Goal: Task Accomplishment & Management: Use online tool/utility

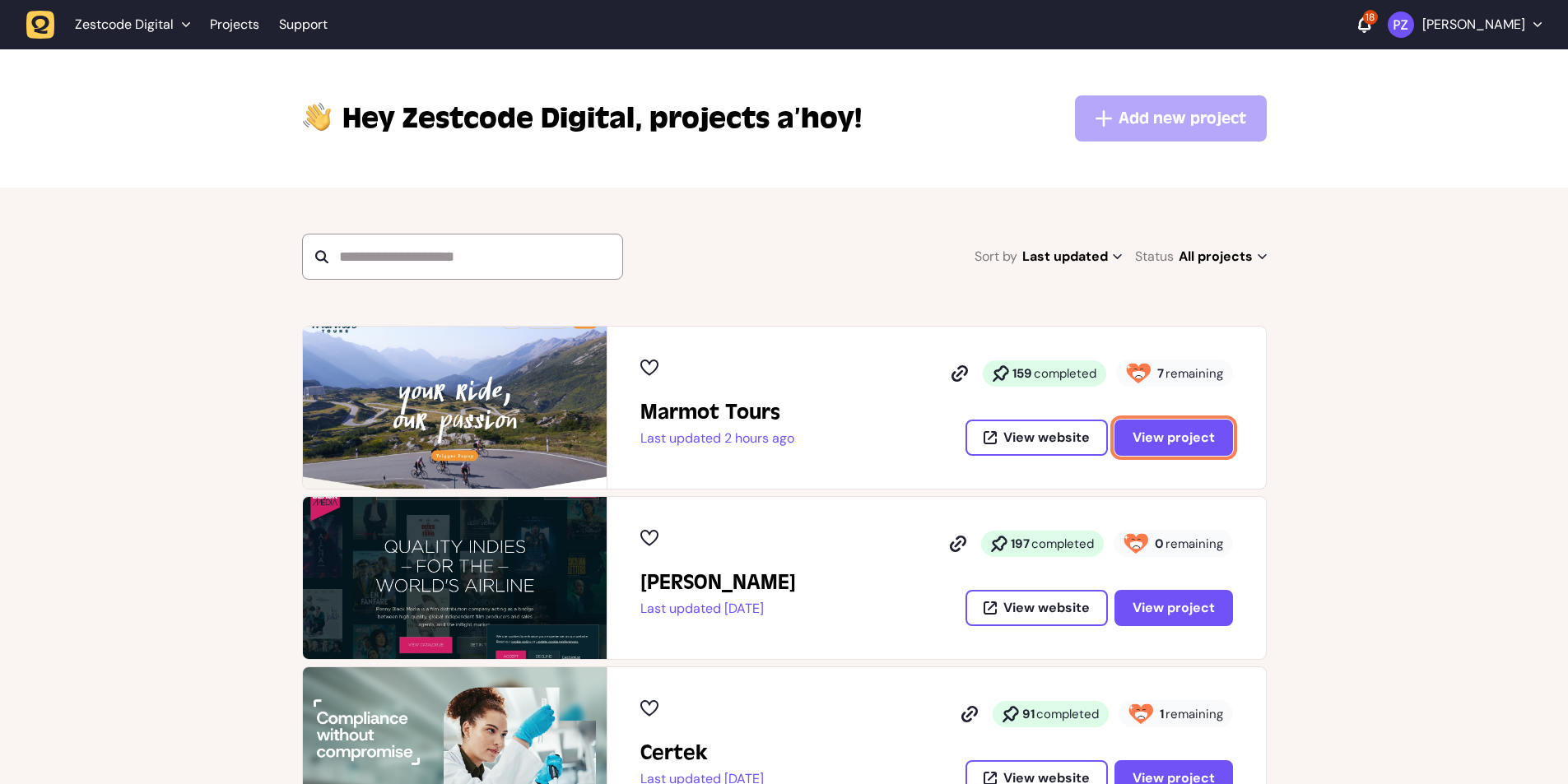
click at [1193, 448] on button "View project" at bounding box center [1174, 438] width 119 height 36
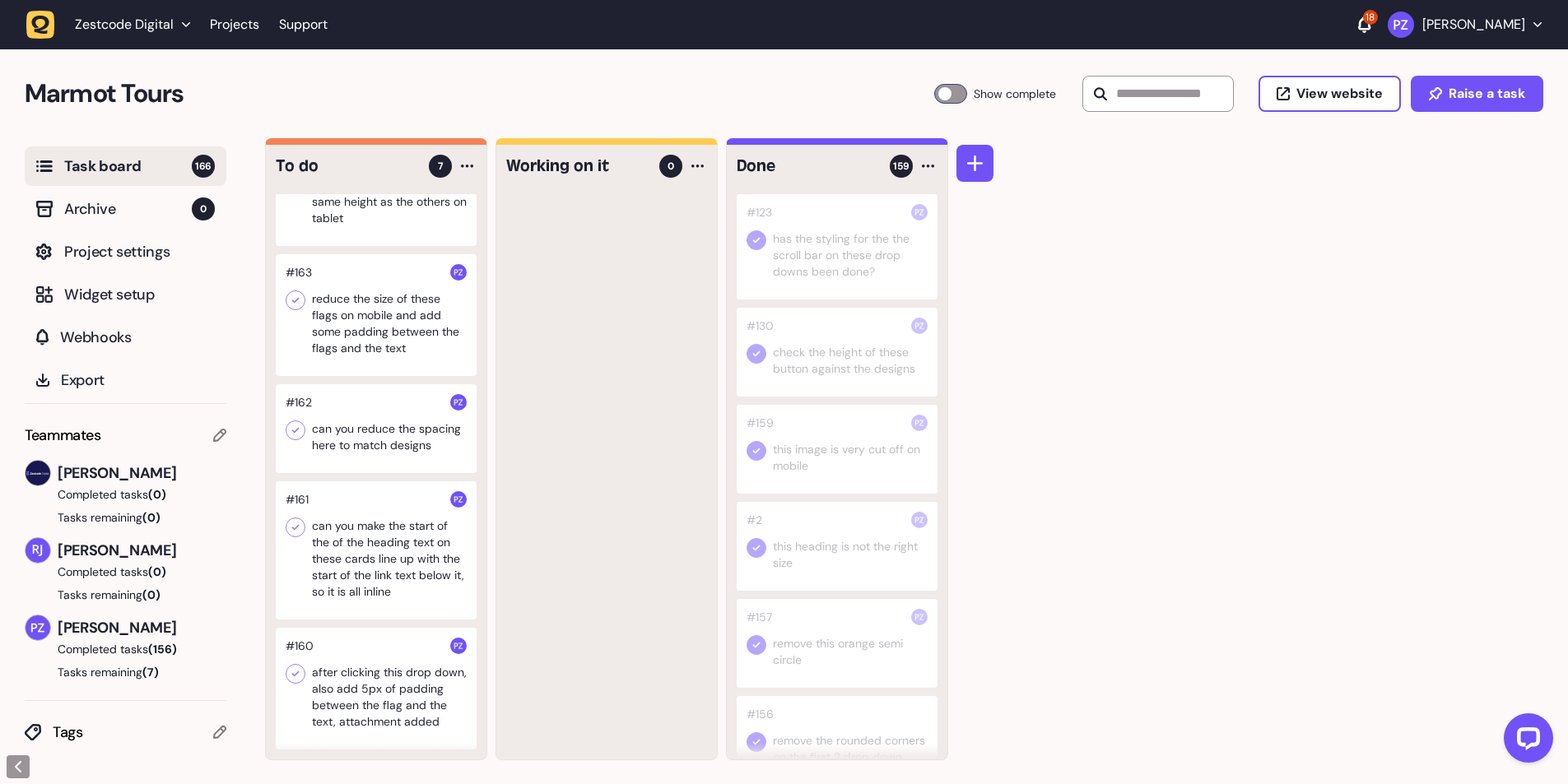
scroll to position [1, 0]
click at [342, 681] on div at bounding box center [377, 689] width 201 height 122
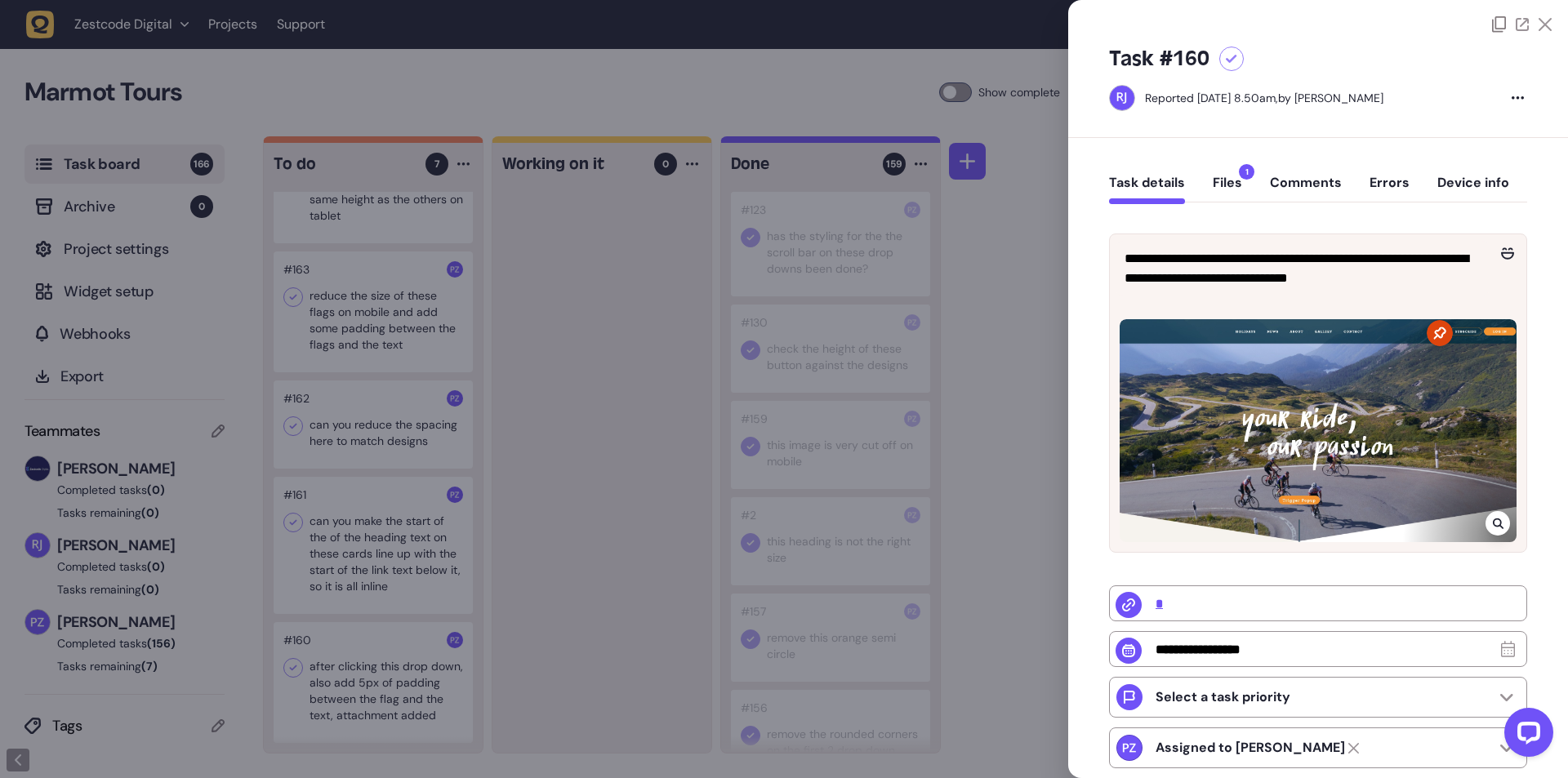
click at [1492, 525] on icon at bounding box center [1497, 524] width 11 height 13
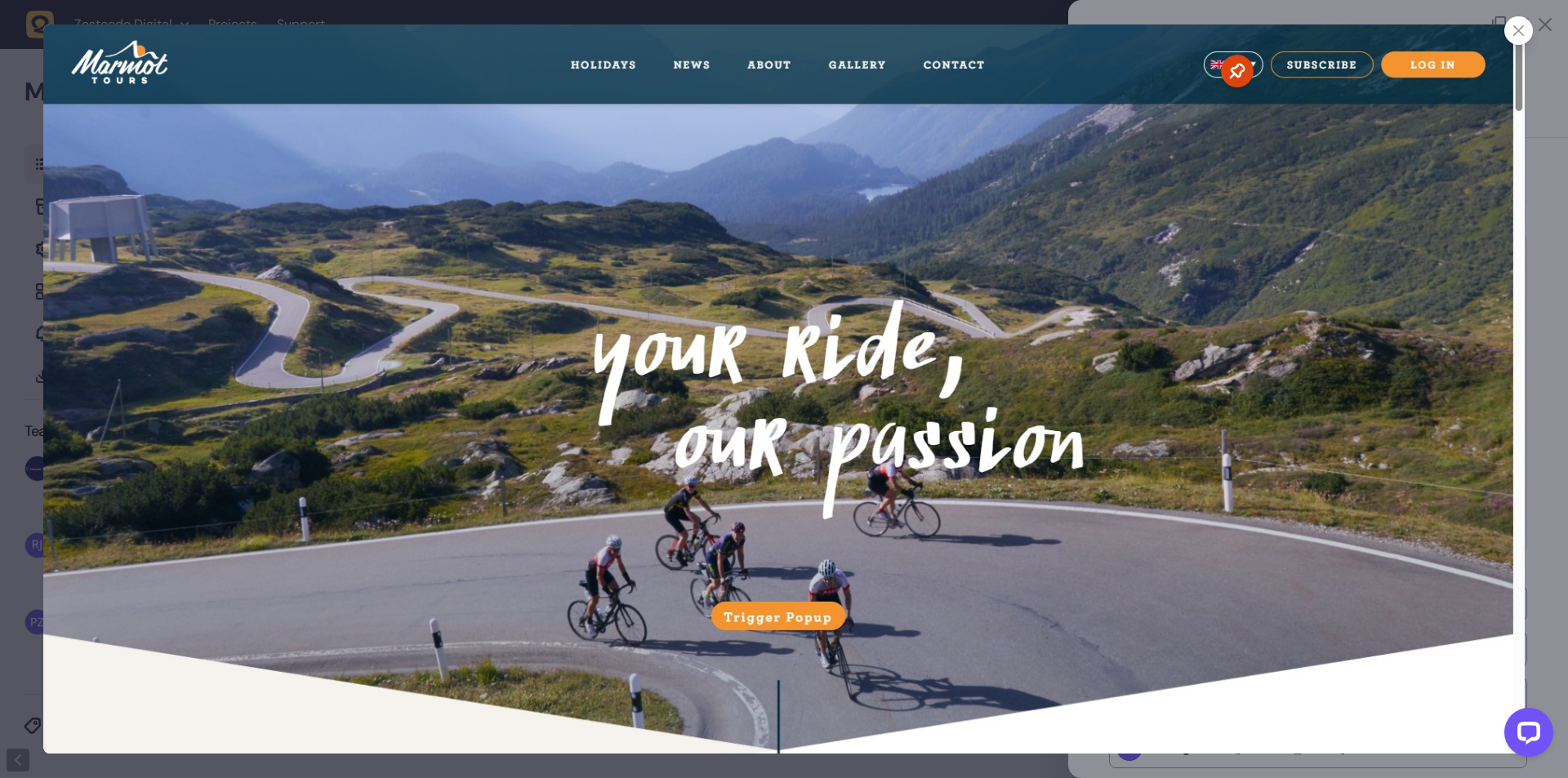
click at [1522, 35] on icon at bounding box center [1518, 30] width 11 height 11
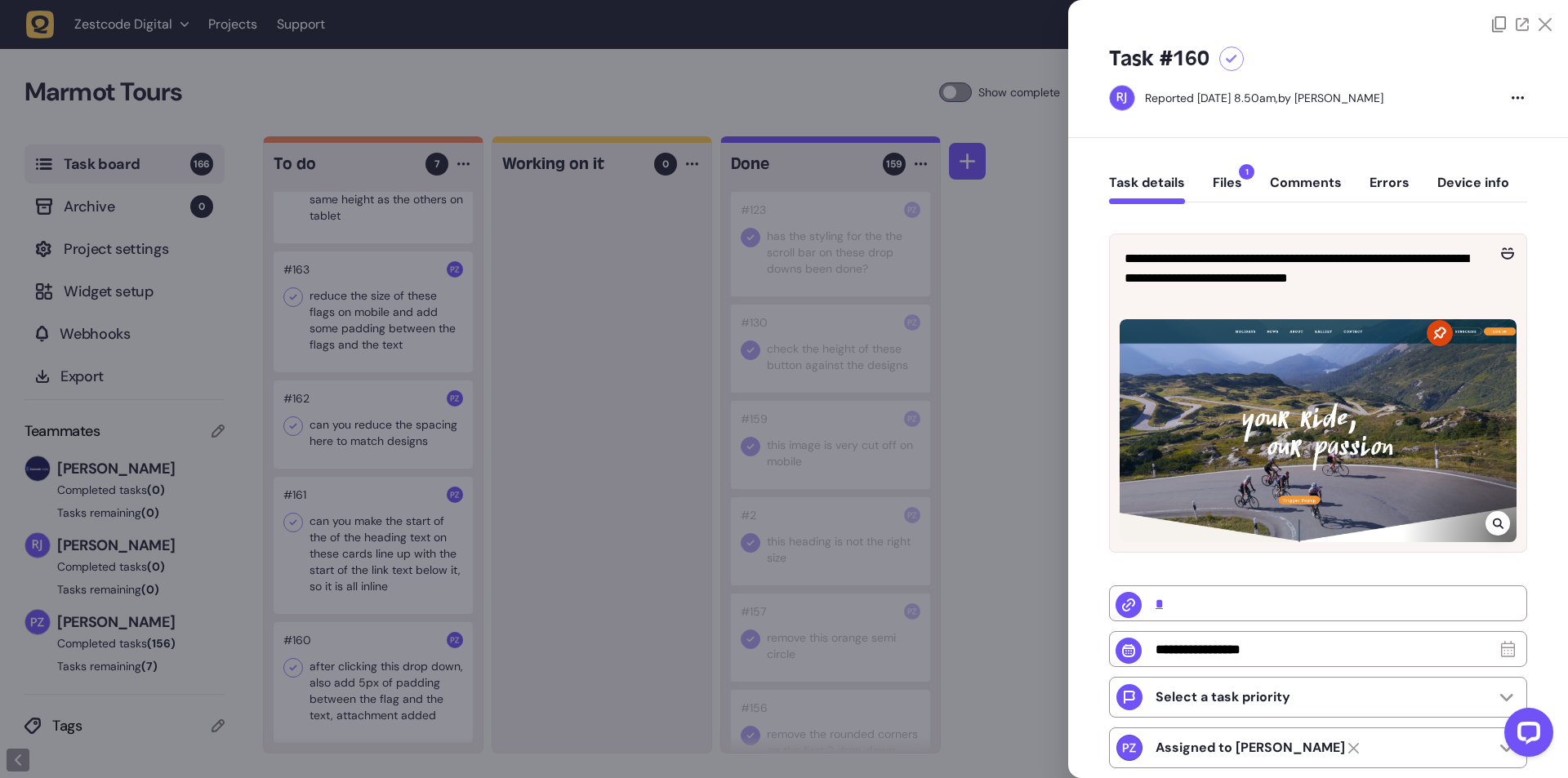
click at [938, 590] on div at bounding box center [784, 389] width 1568 height 778
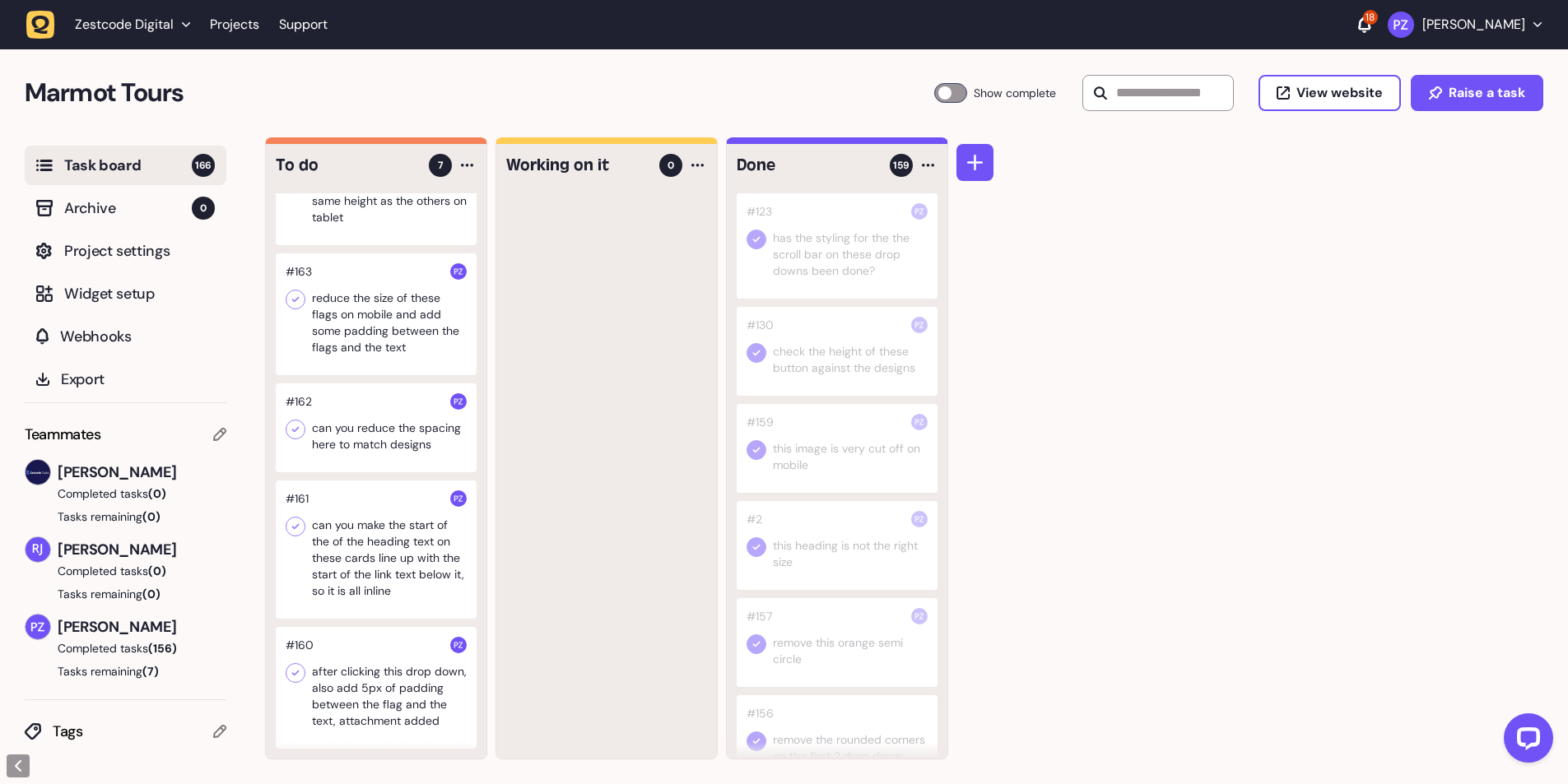
click at [410, 557] on div at bounding box center [377, 549] width 201 height 138
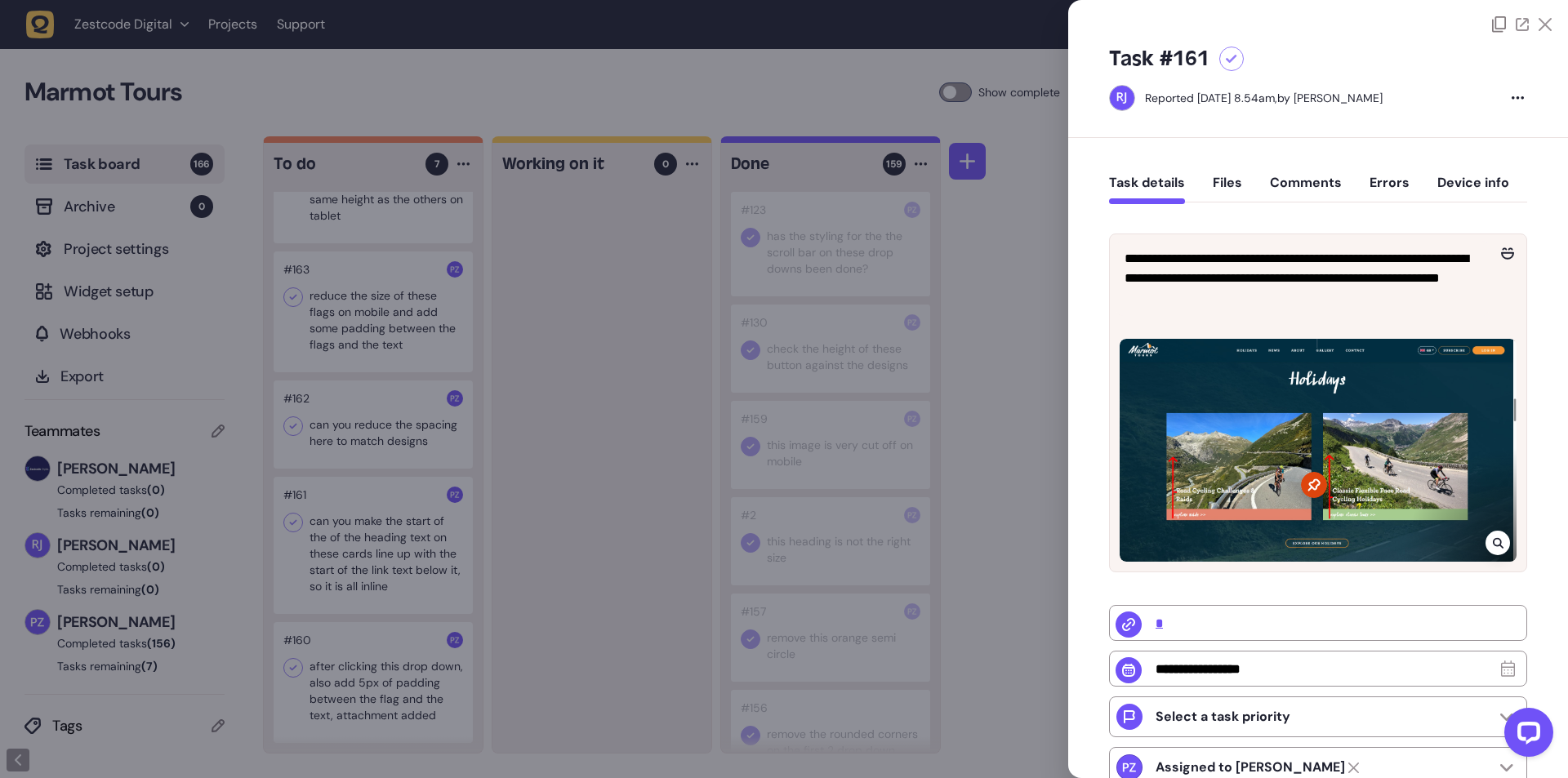
click at [652, 544] on div at bounding box center [784, 389] width 1568 height 778
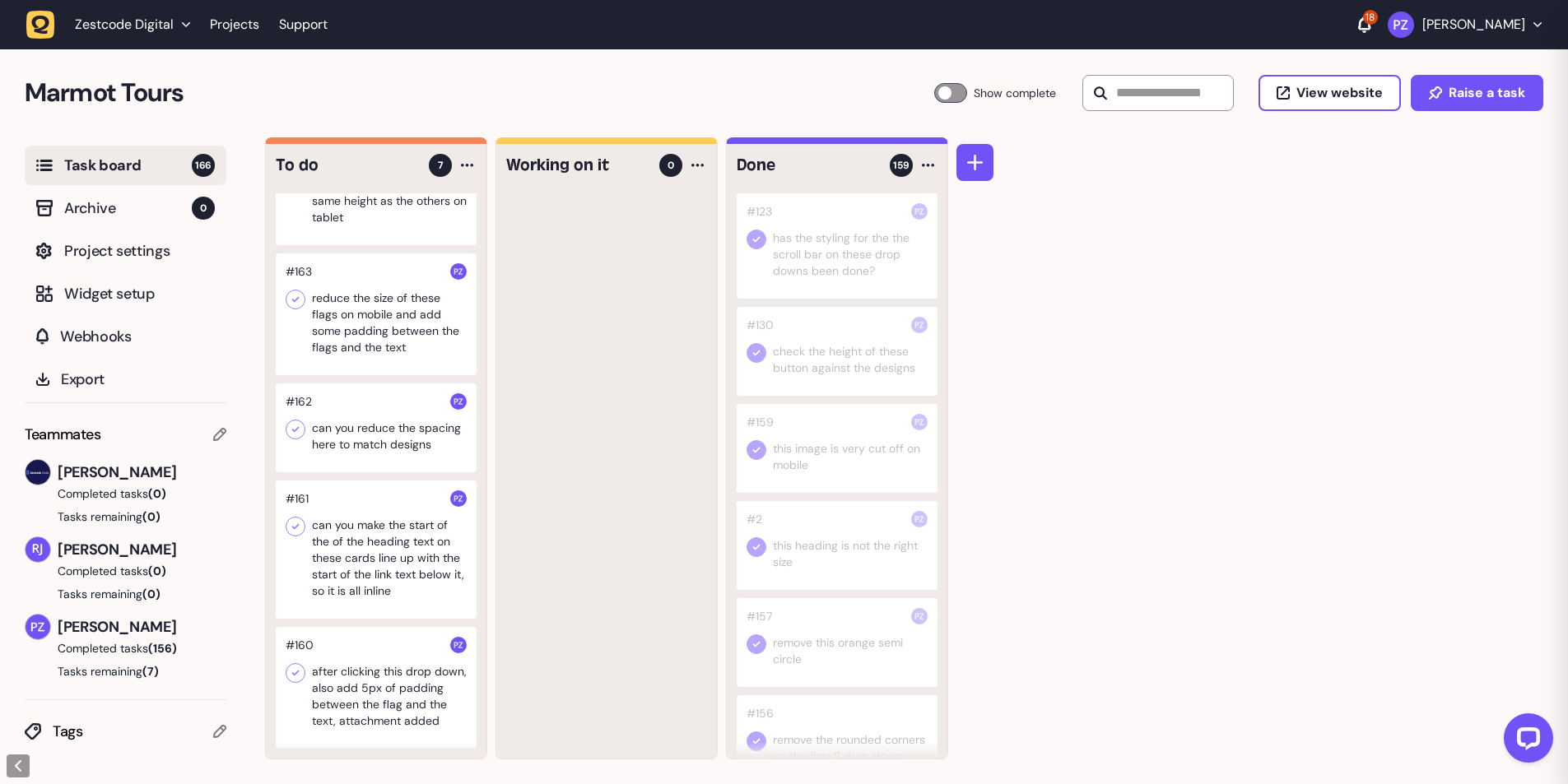
click at [392, 407] on div at bounding box center [377, 428] width 201 height 89
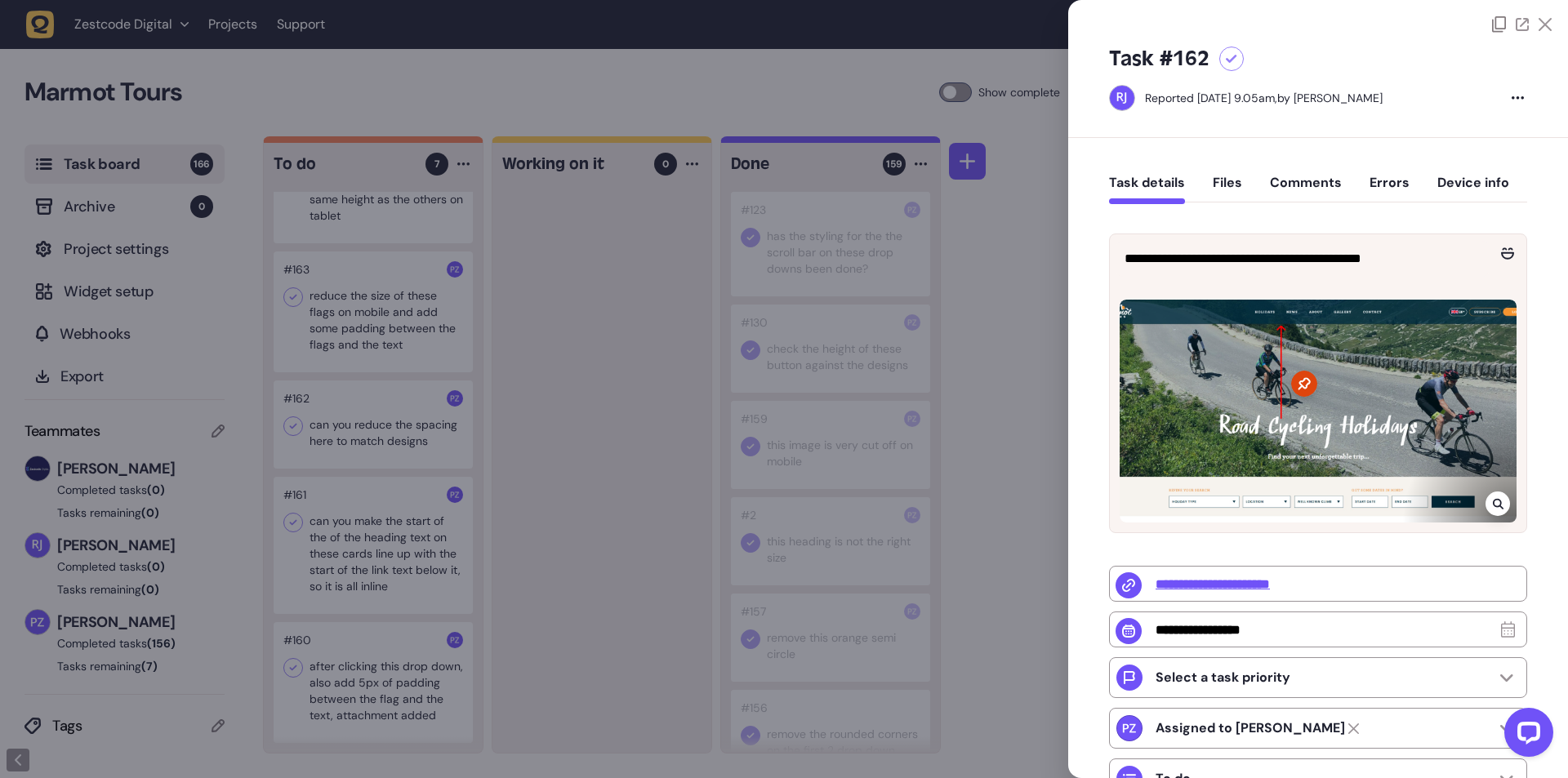
click at [559, 658] on div at bounding box center [784, 389] width 1568 height 778
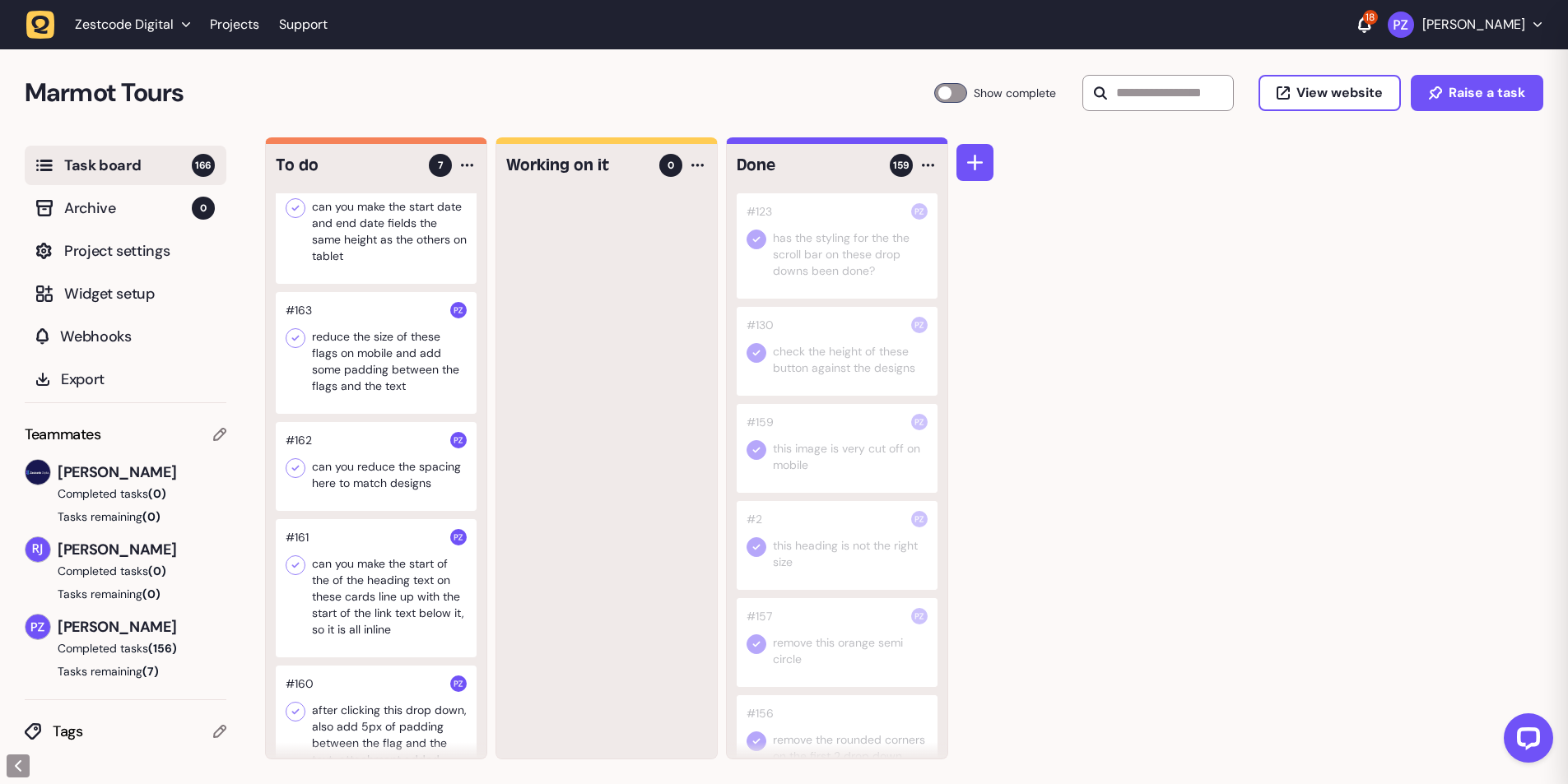
scroll to position [264, 0]
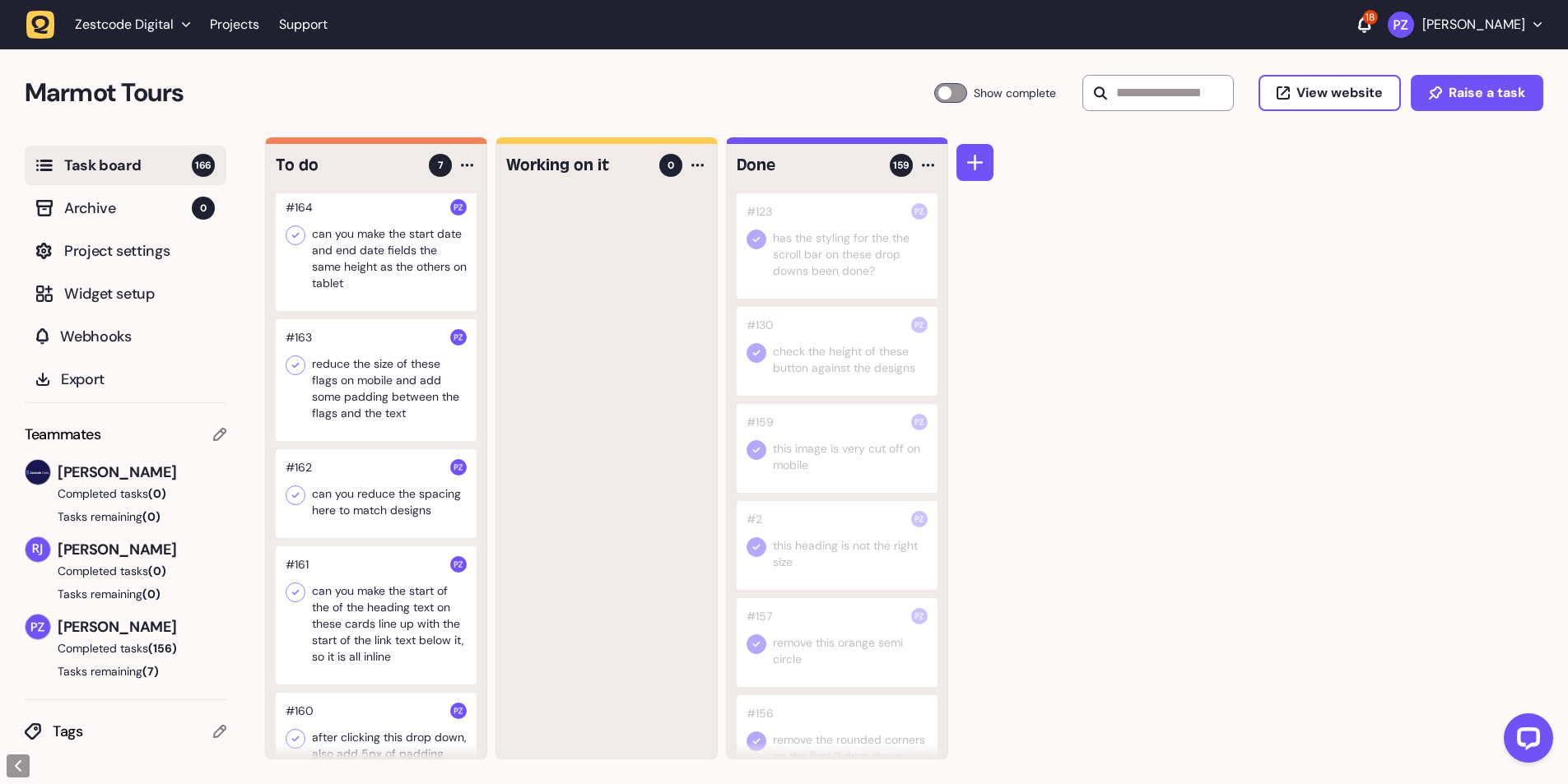
click at [332, 395] on div at bounding box center [377, 381] width 201 height 122
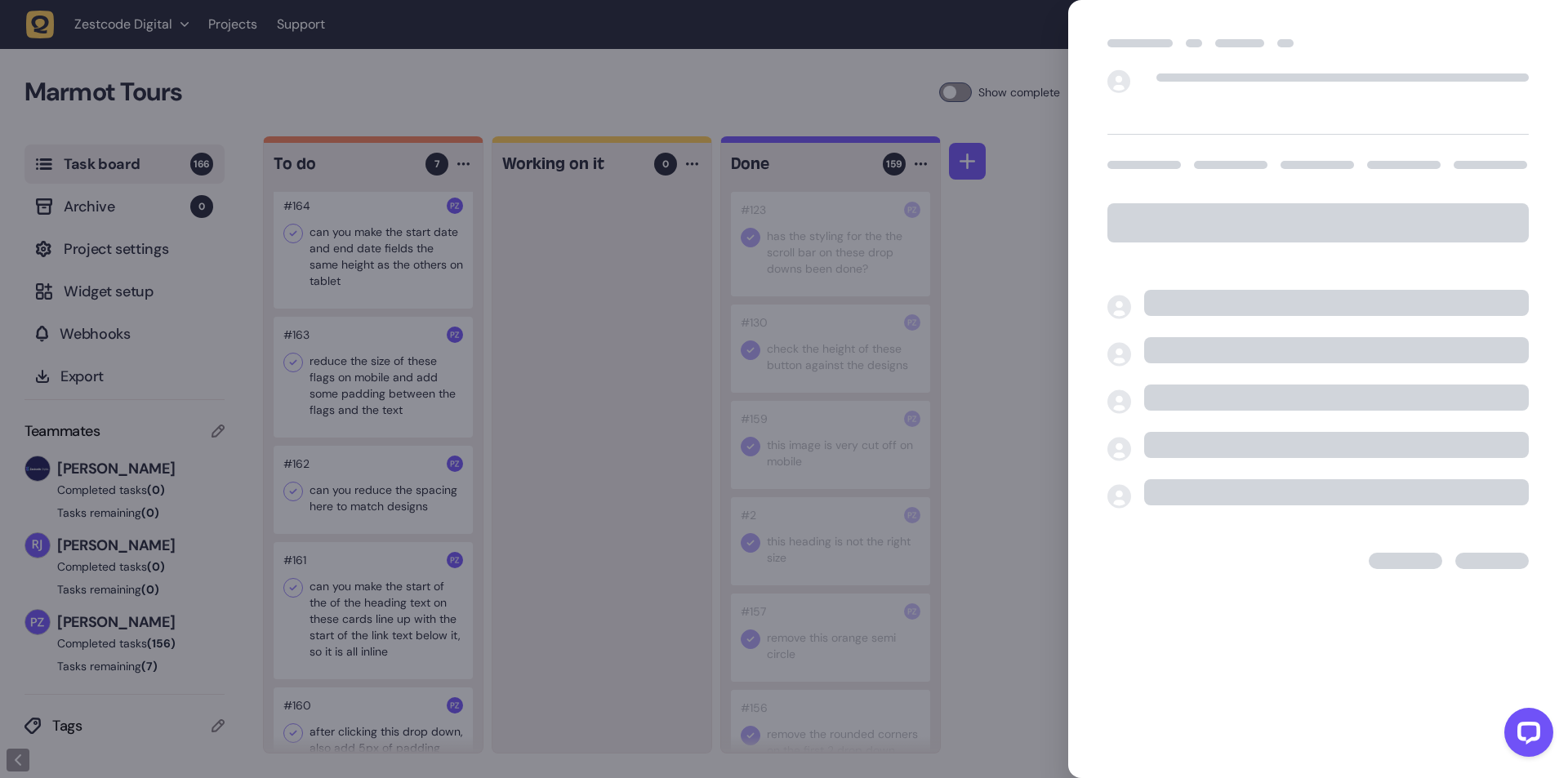
click at [530, 535] on div at bounding box center [784, 389] width 1568 height 778
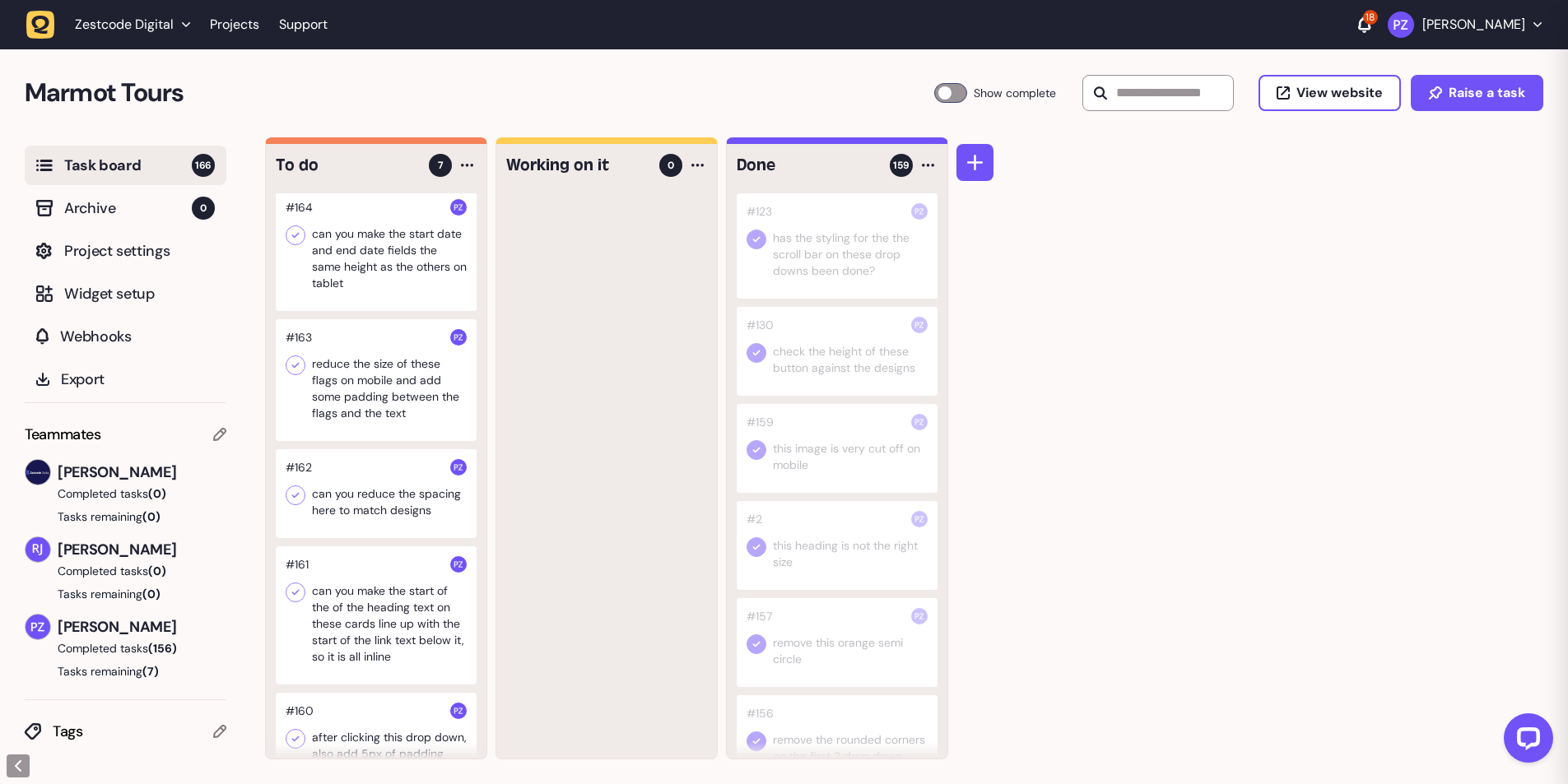
click at [377, 501] on div at bounding box center [377, 494] width 201 height 89
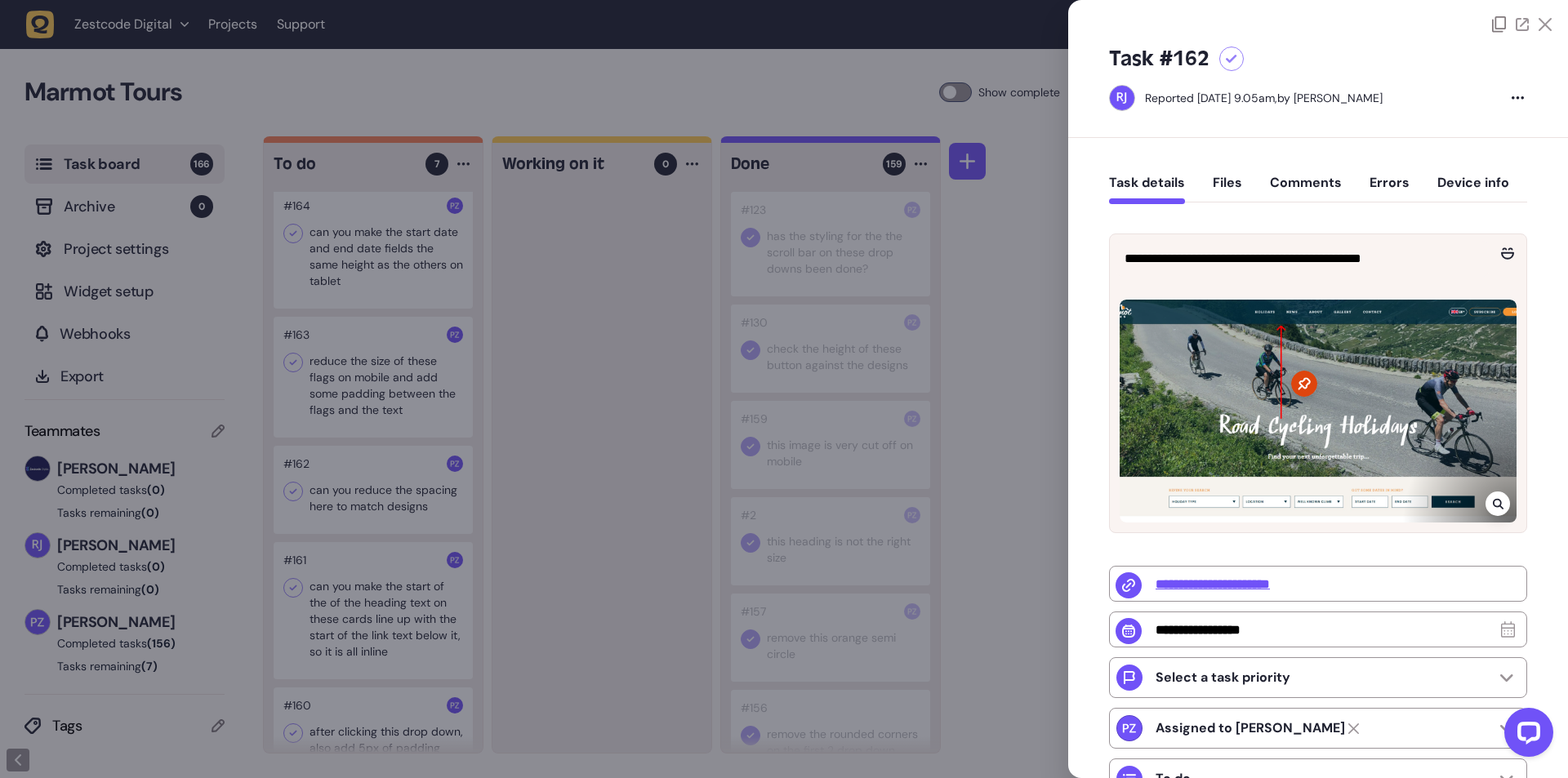
click at [513, 477] on div at bounding box center [784, 389] width 1568 height 778
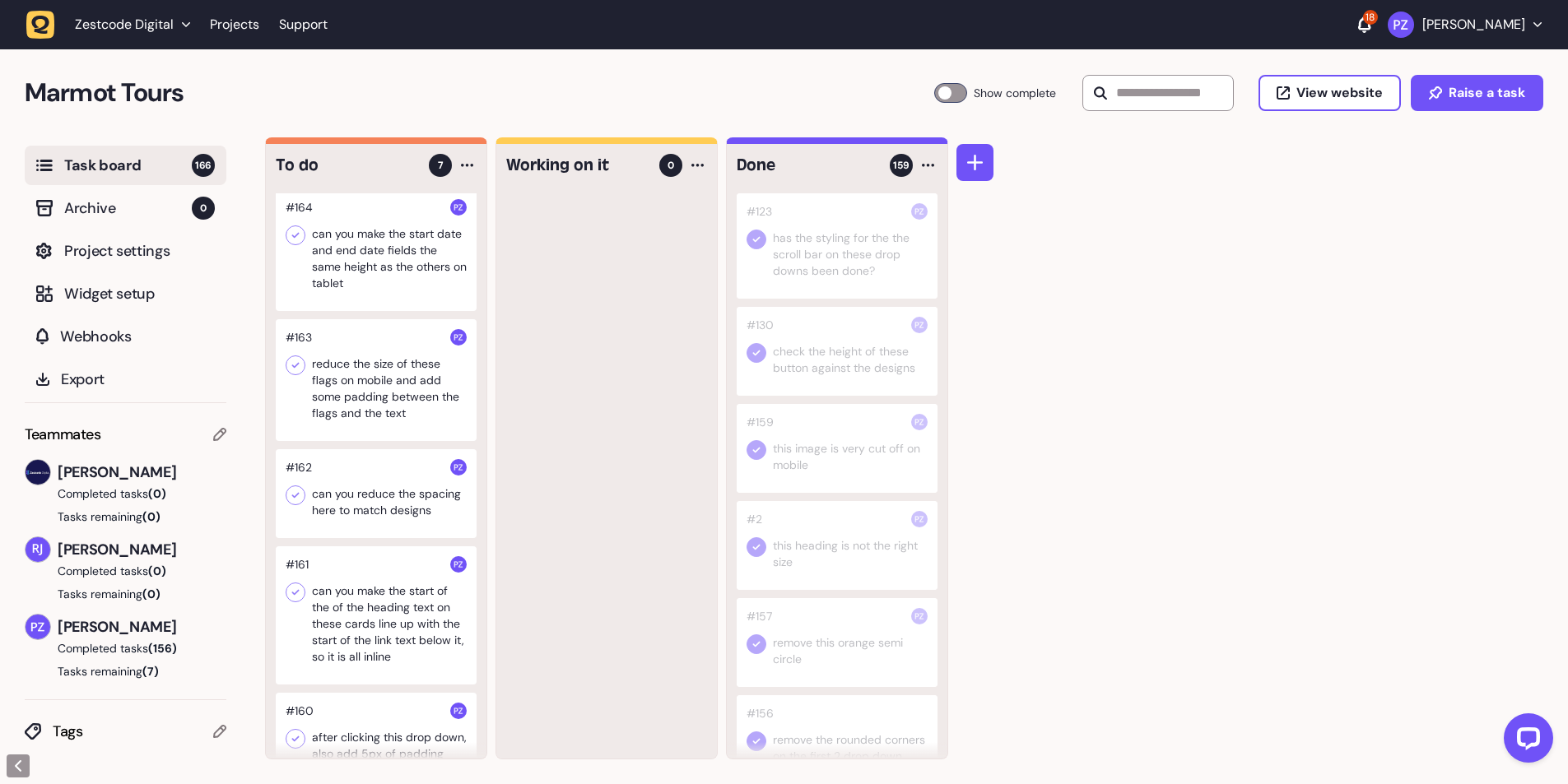
click at [360, 402] on div at bounding box center [377, 381] width 201 height 122
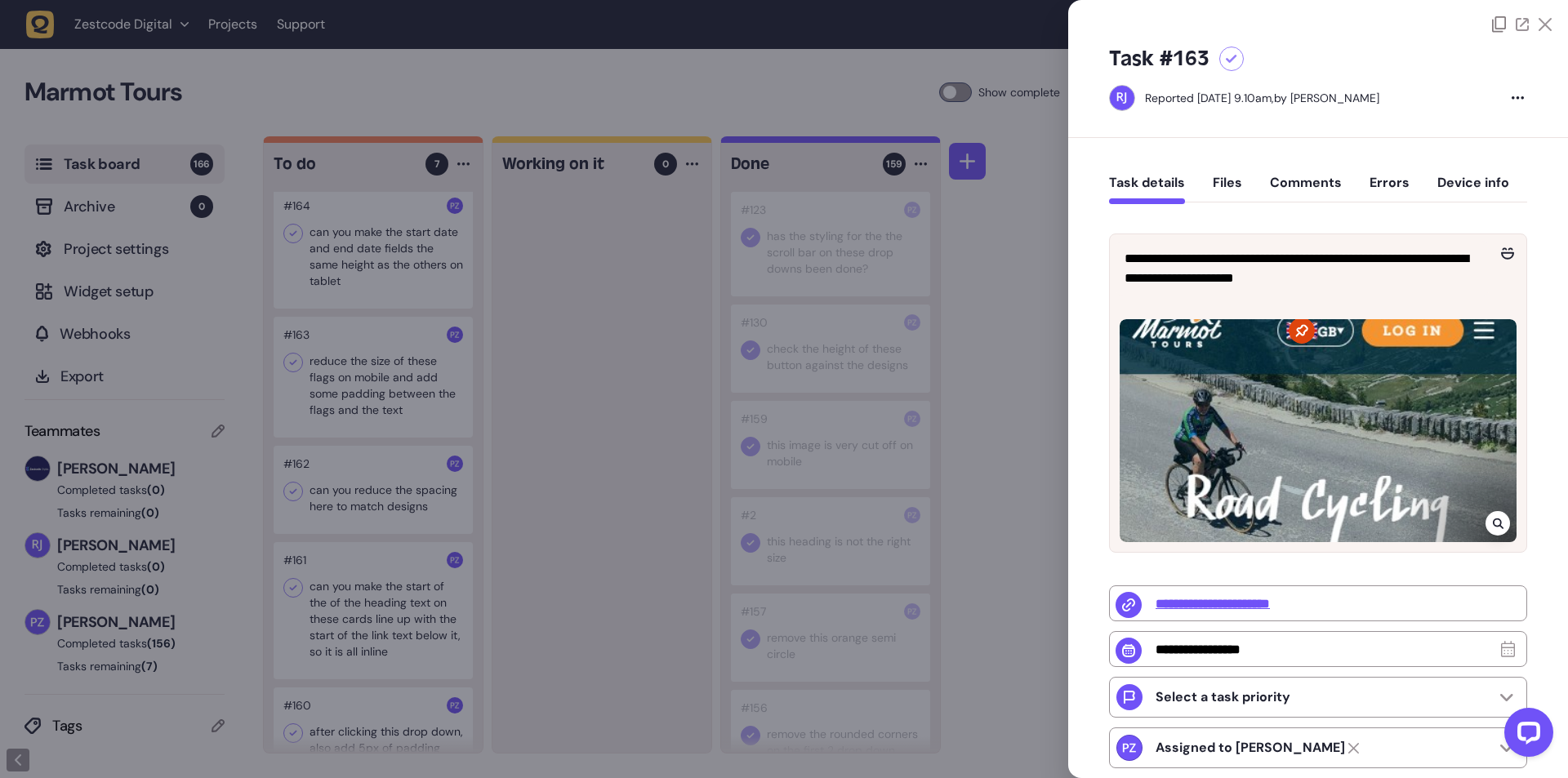
click at [634, 426] on div at bounding box center [784, 389] width 1568 height 778
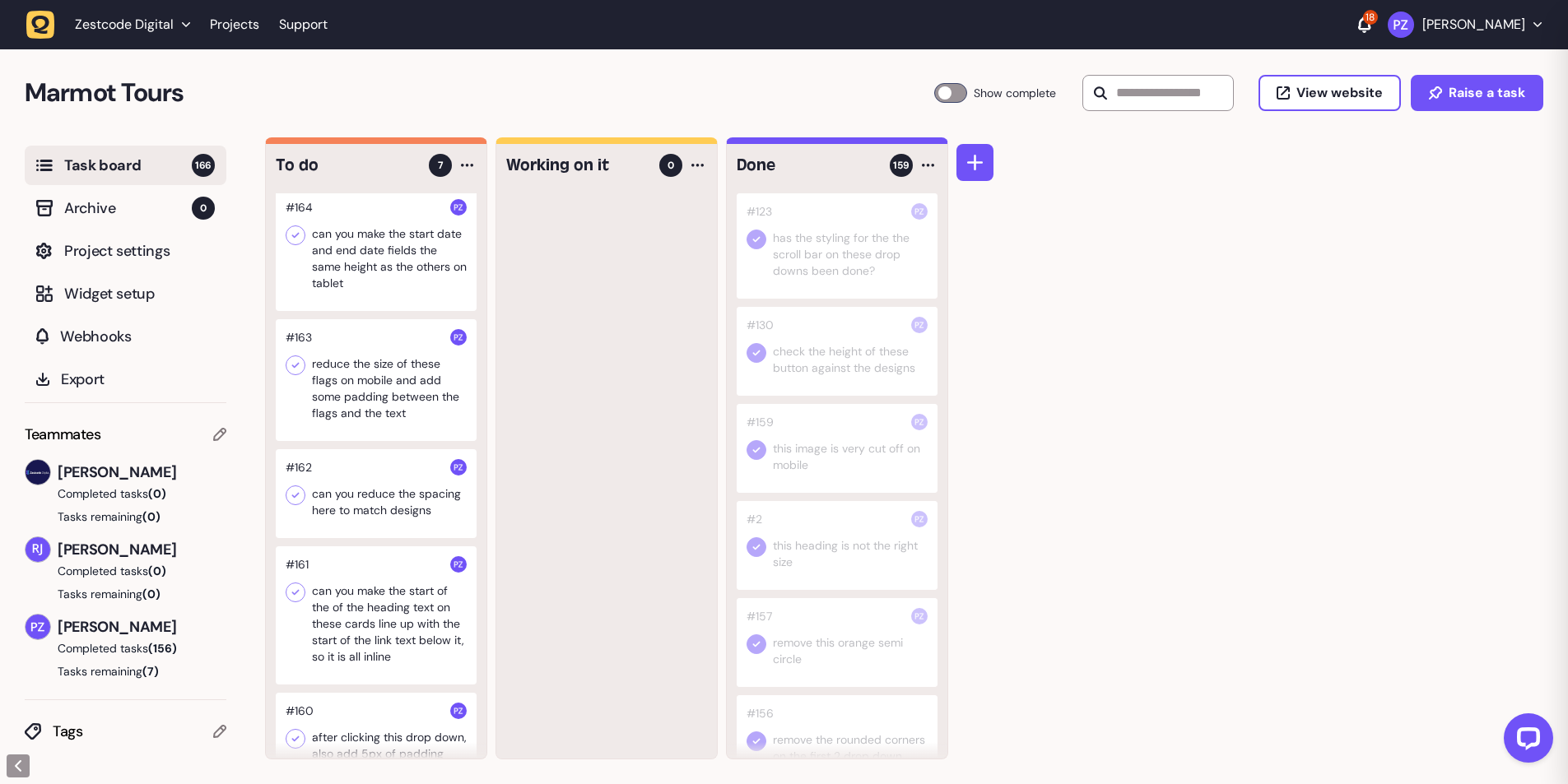
click at [328, 263] on div at bounding box center [377, 250] width 201 height 122
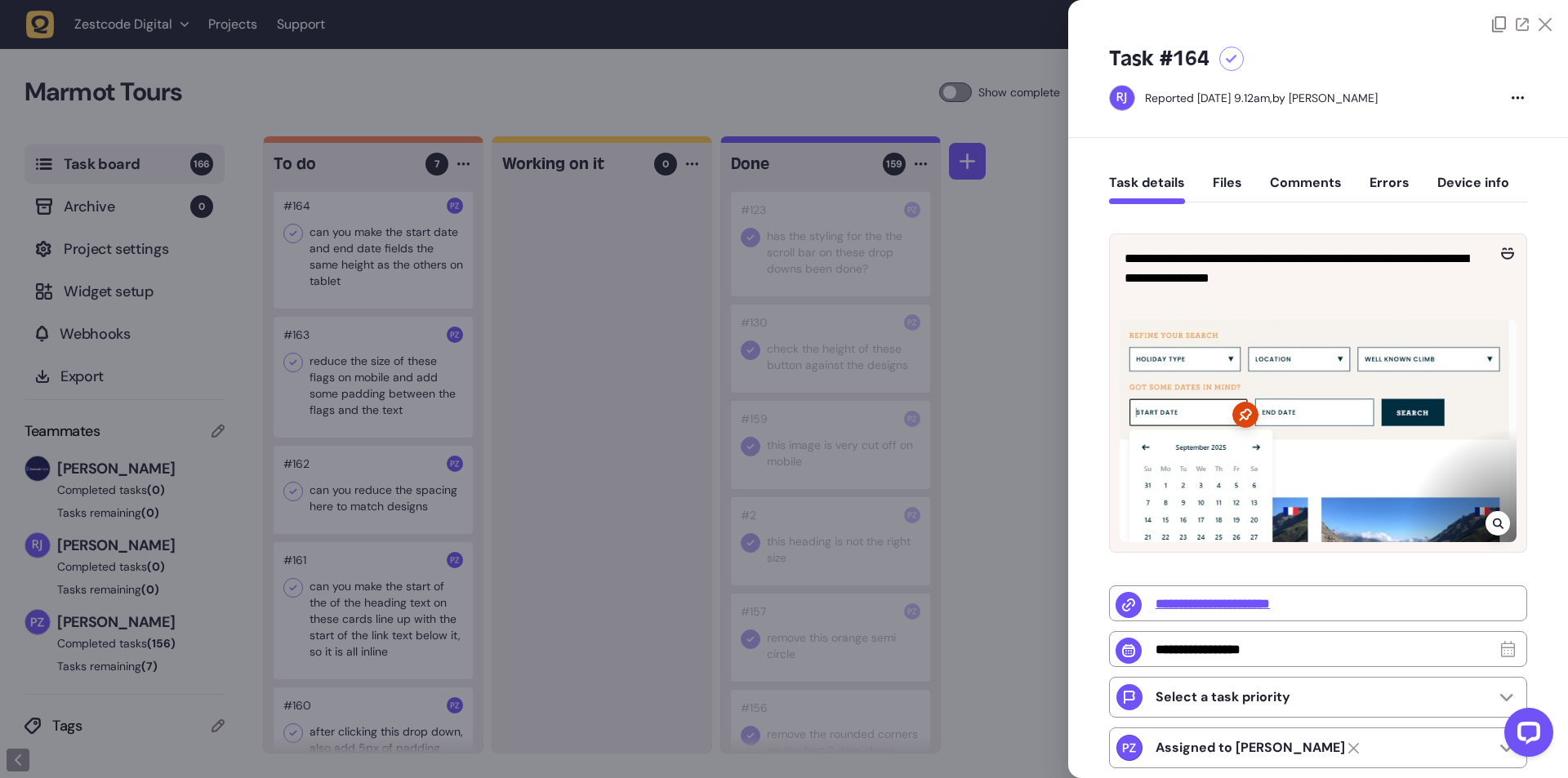
click at [659, 469] on div at bounding box center [784, 389] width 1568 height 778
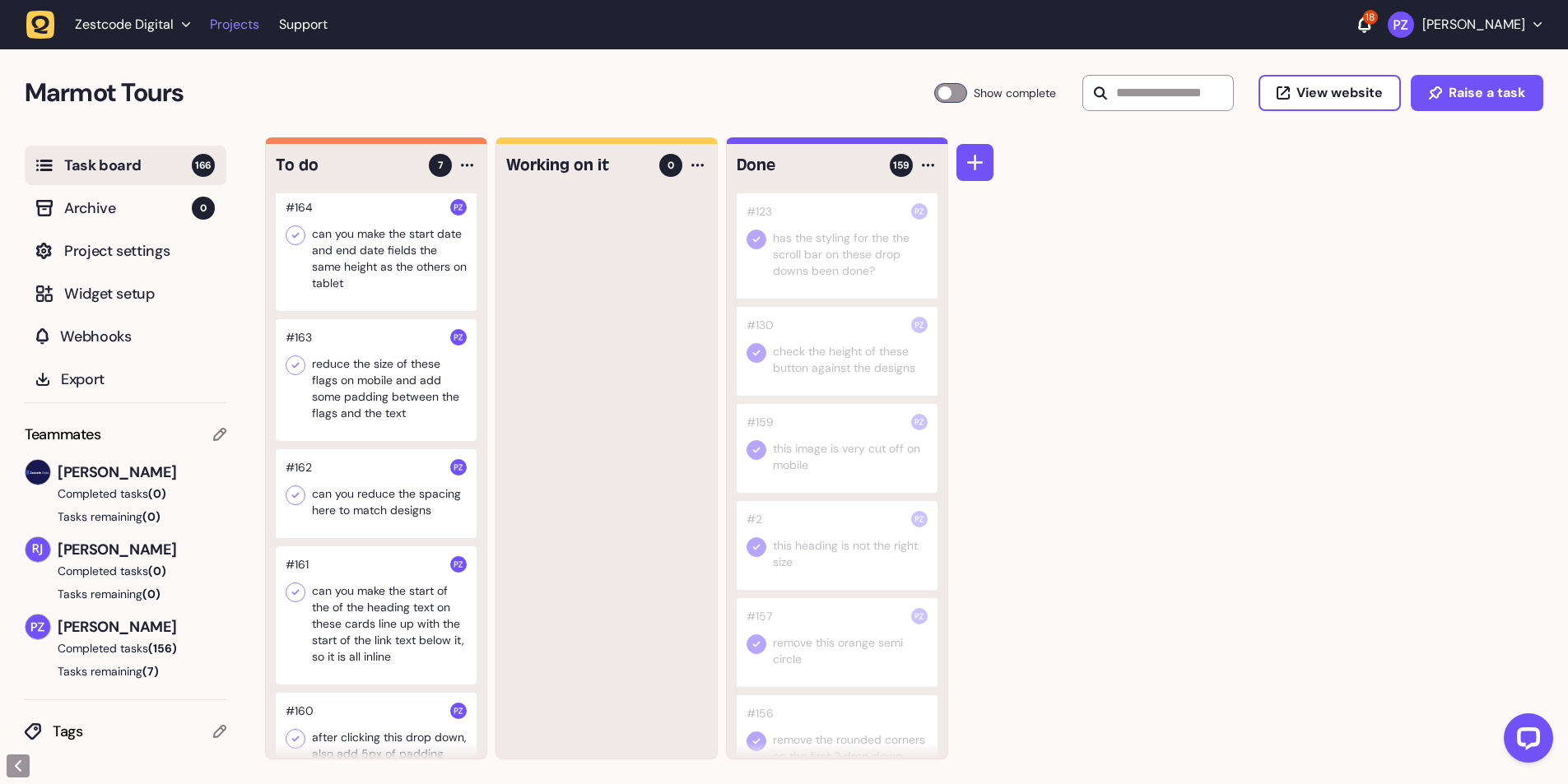
click at [228, 32] on link "Projects" at bounding box center [234, 24] width 49 height 29
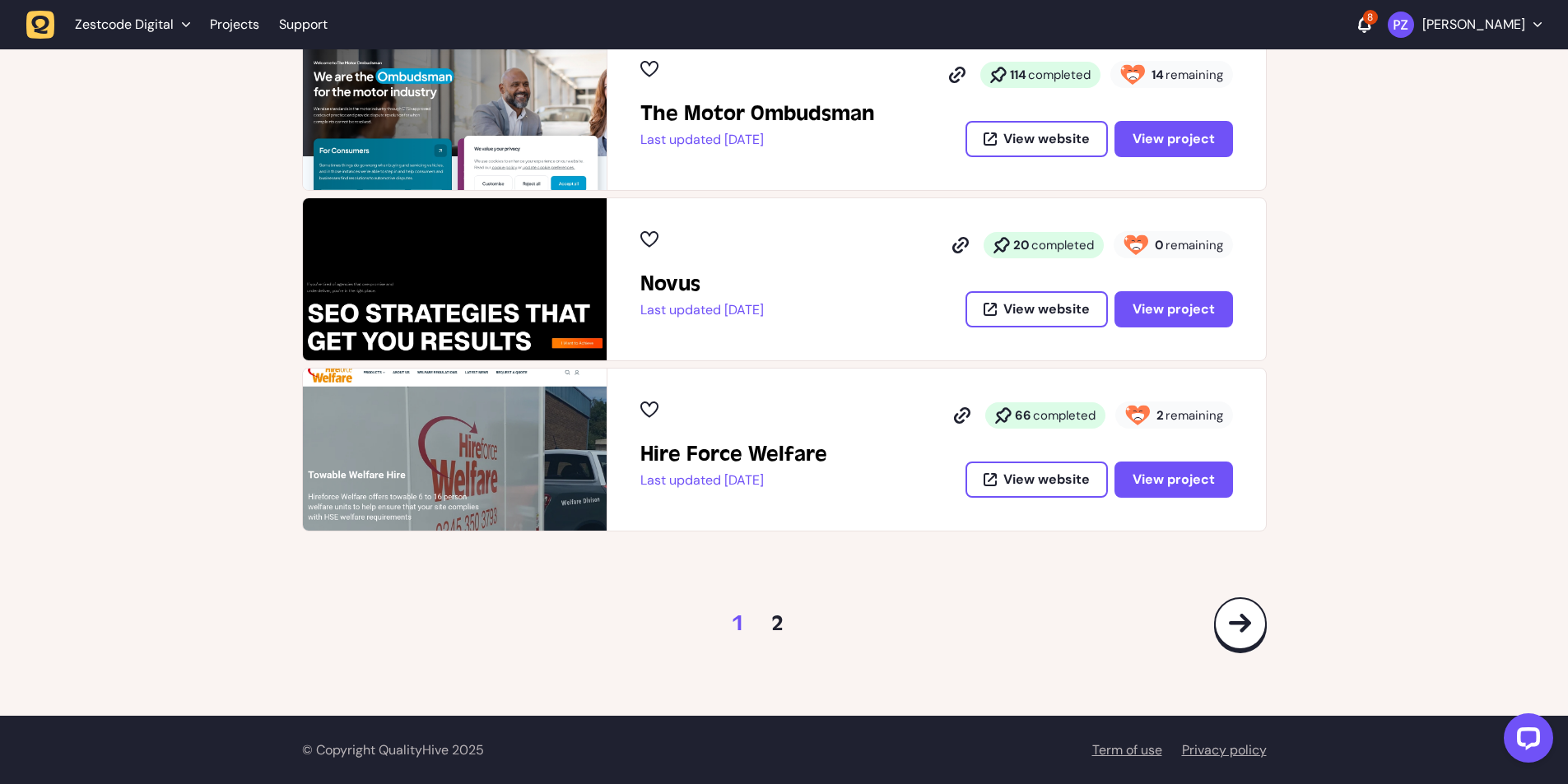
scroll to position [811, 0]
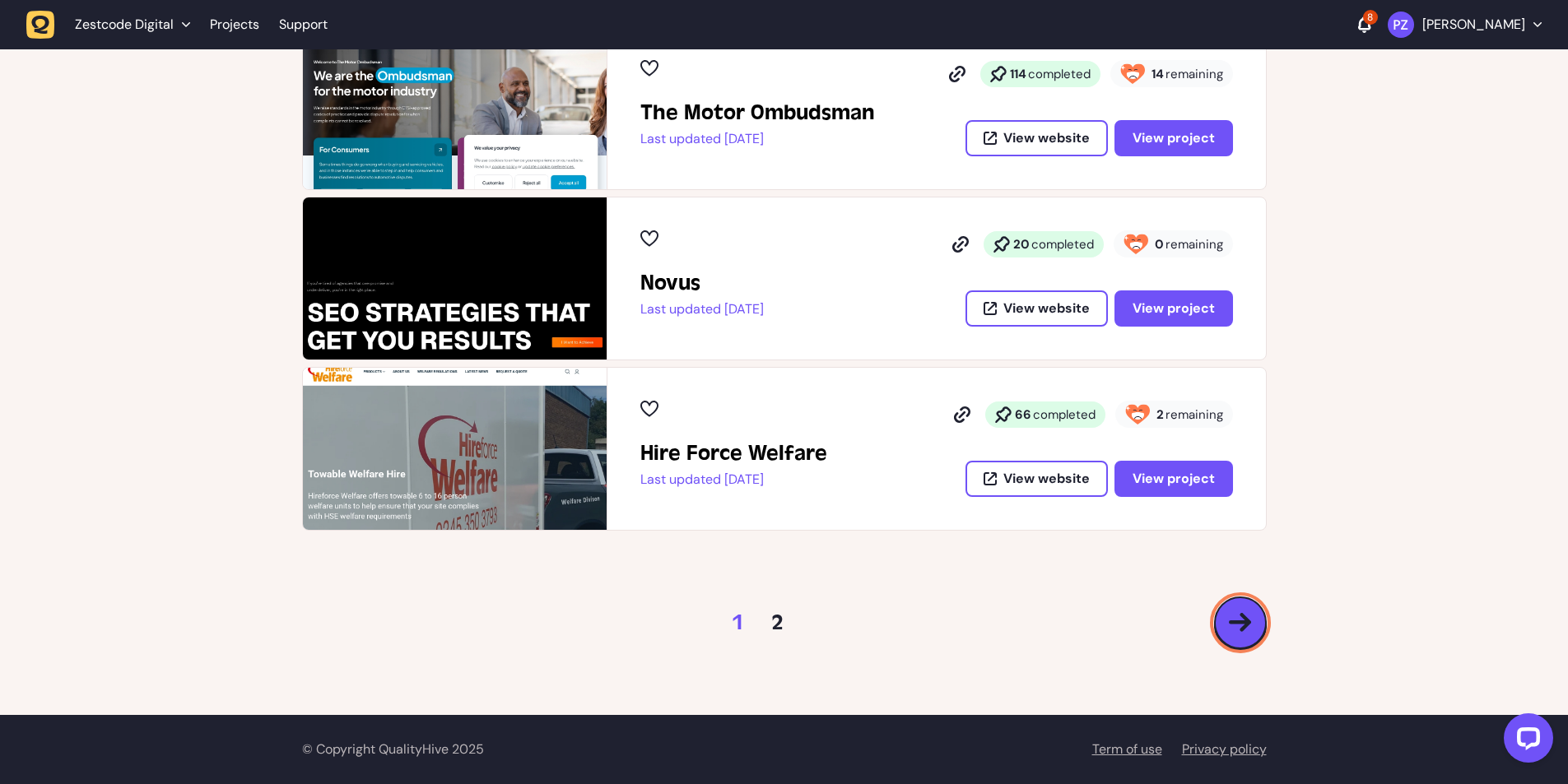
click at [1227, 613] on button at bounding box center [1240, 623] width 53 height 53
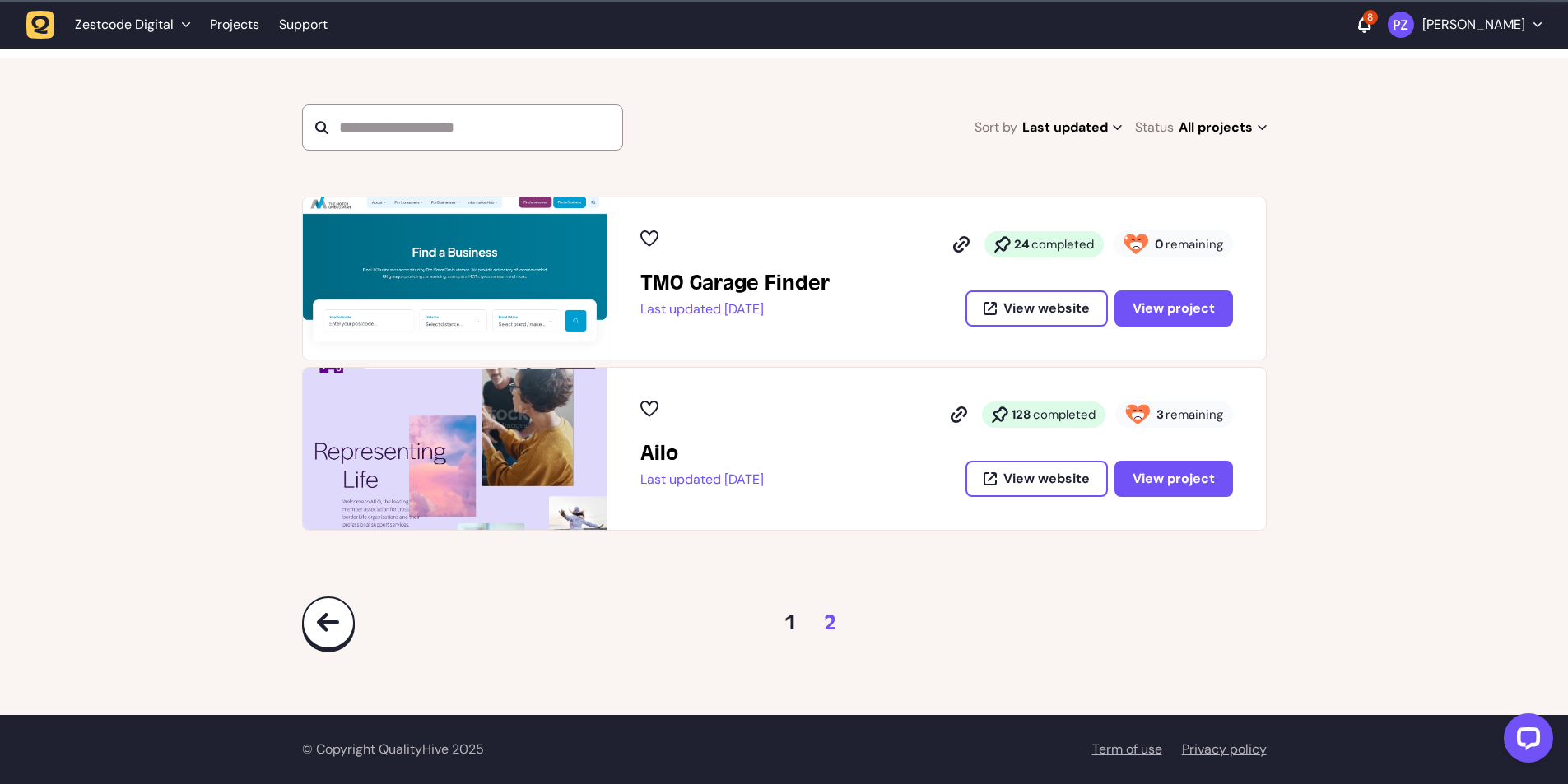
scroll to position [129, 0]
click at [342, 632] on button at bounding box center [328, 623] width 53 height 53
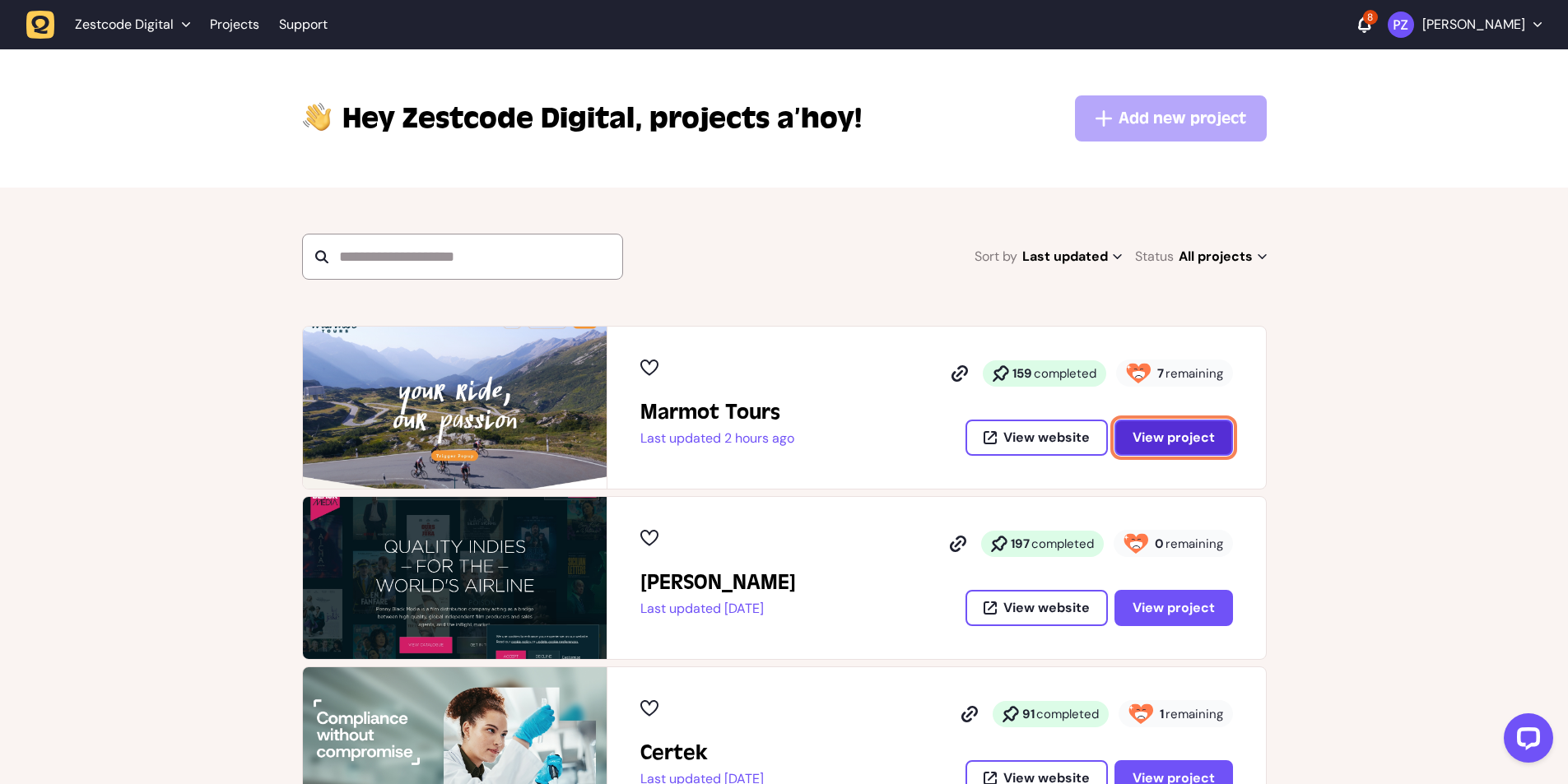
click at [1181, 434] on span "View project" at bounding box center [1174, 438] width 82 height 13
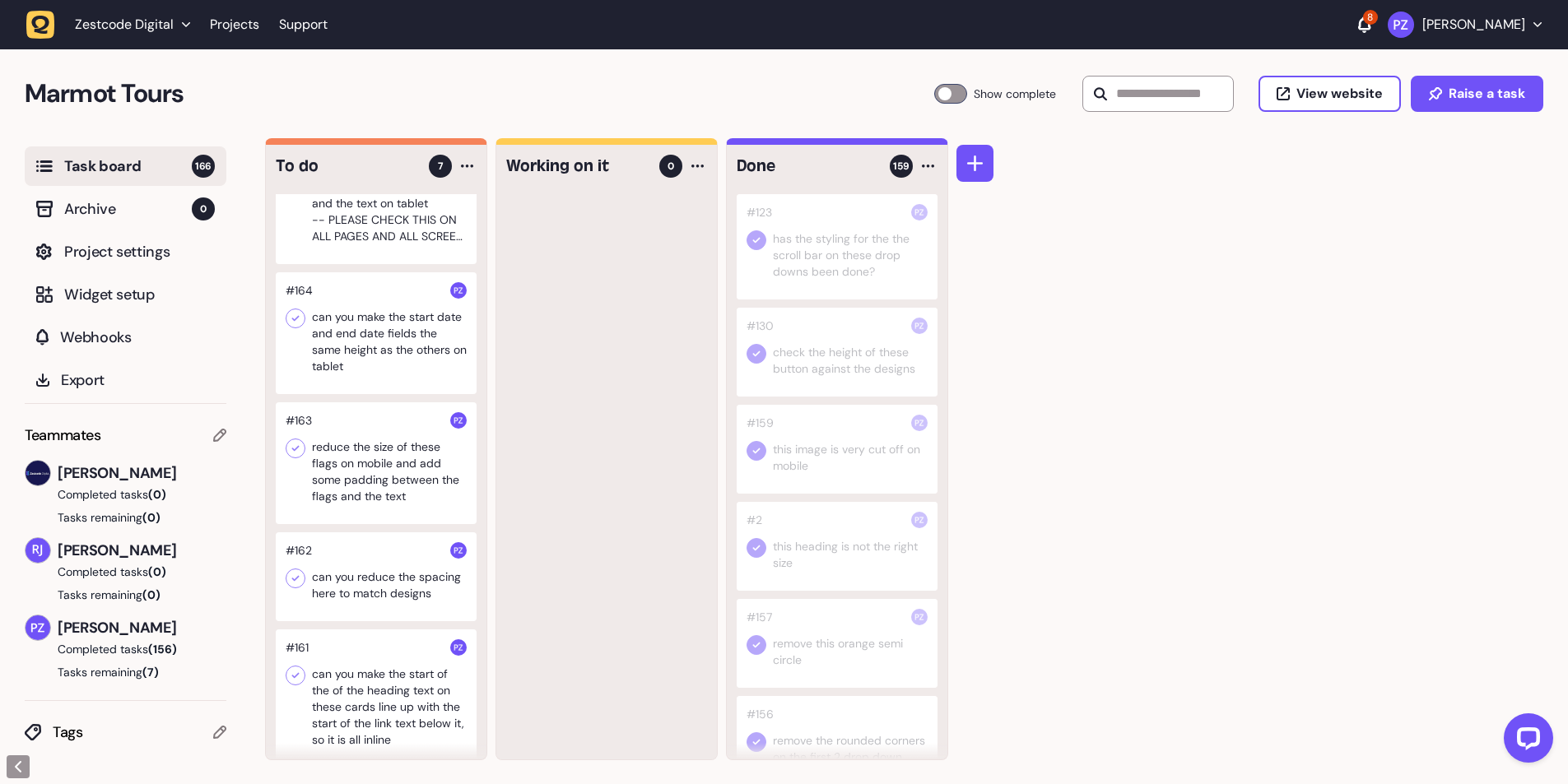
scroll to position [346, 0]
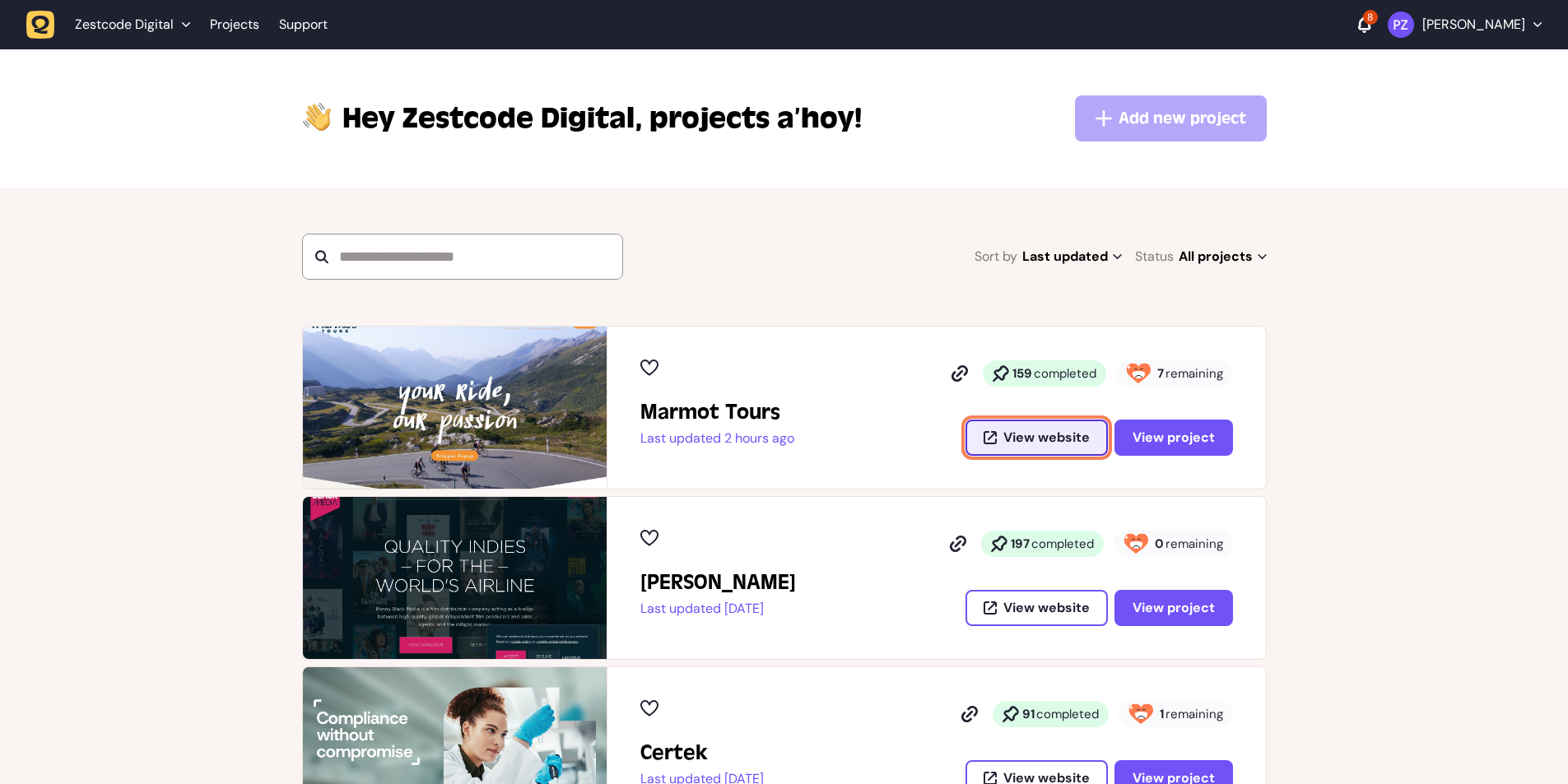
click at [1054, 440] on span "View website" at bounding box center [1046, 438] width 86 height 13
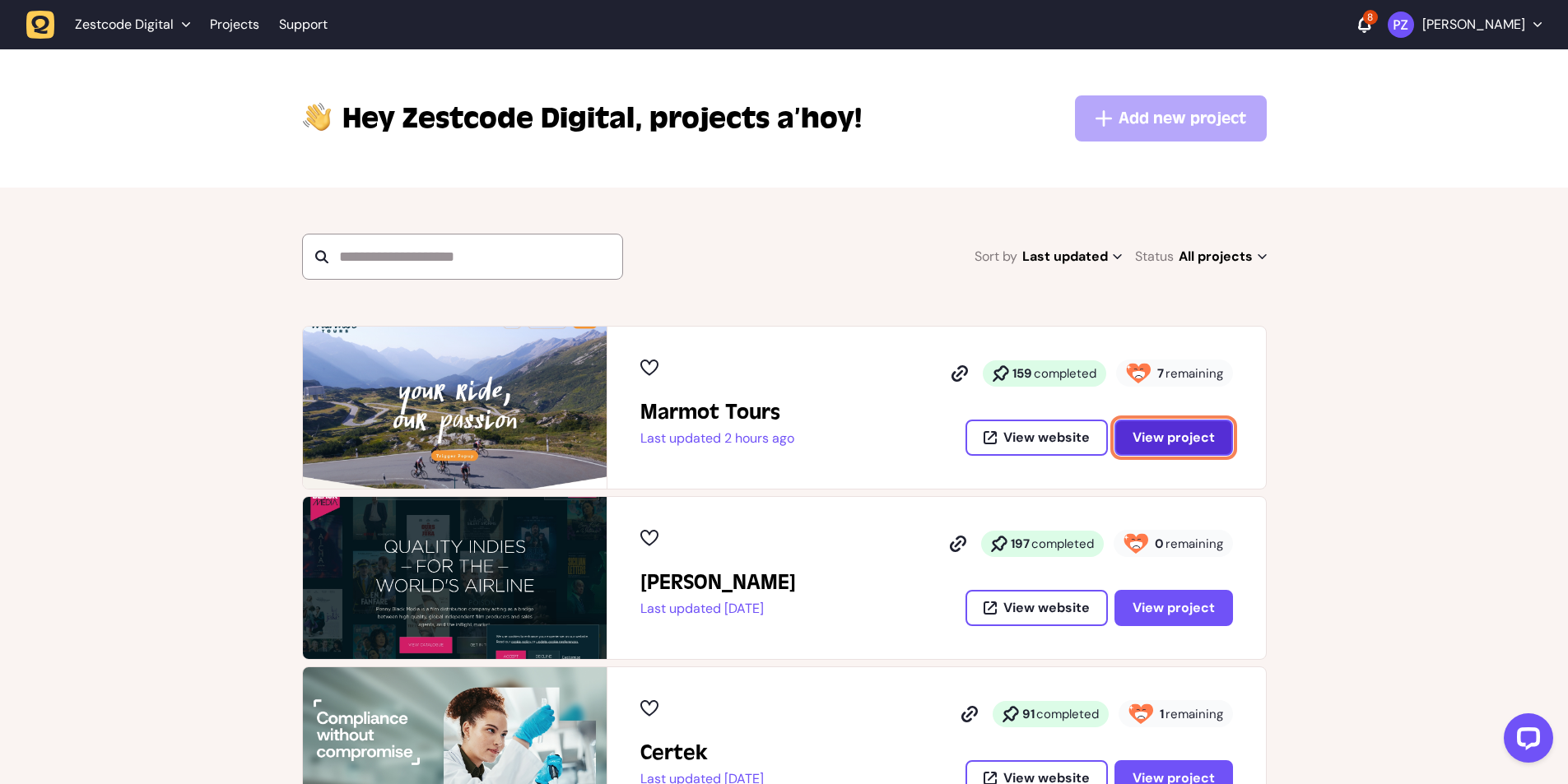
click at [1197, 439] on span "View project" at bounding box center [1174, 438] width 82 height 13
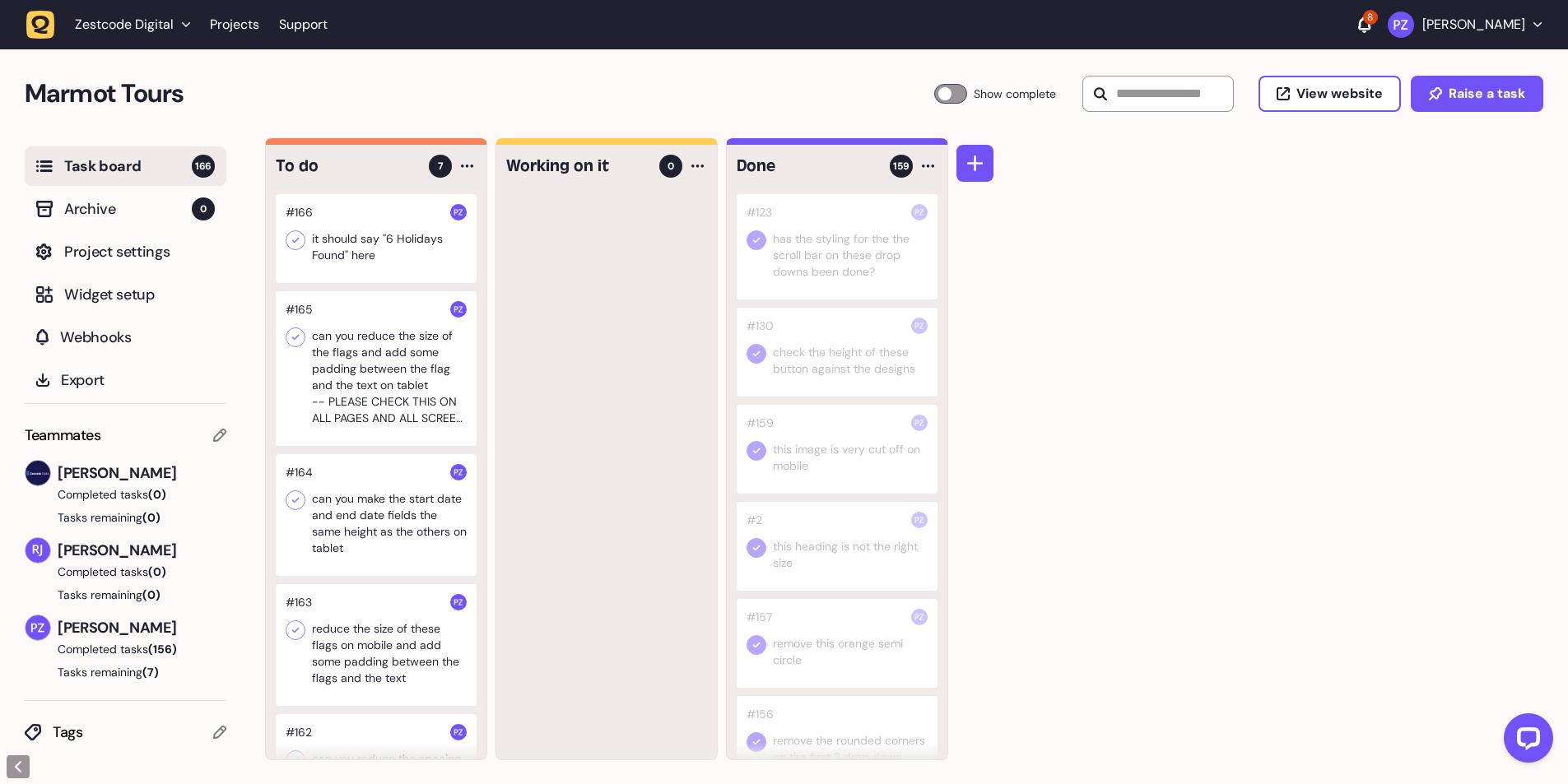
click at [376, 273] on div at bounding box center [377, 238] width 201 height 89
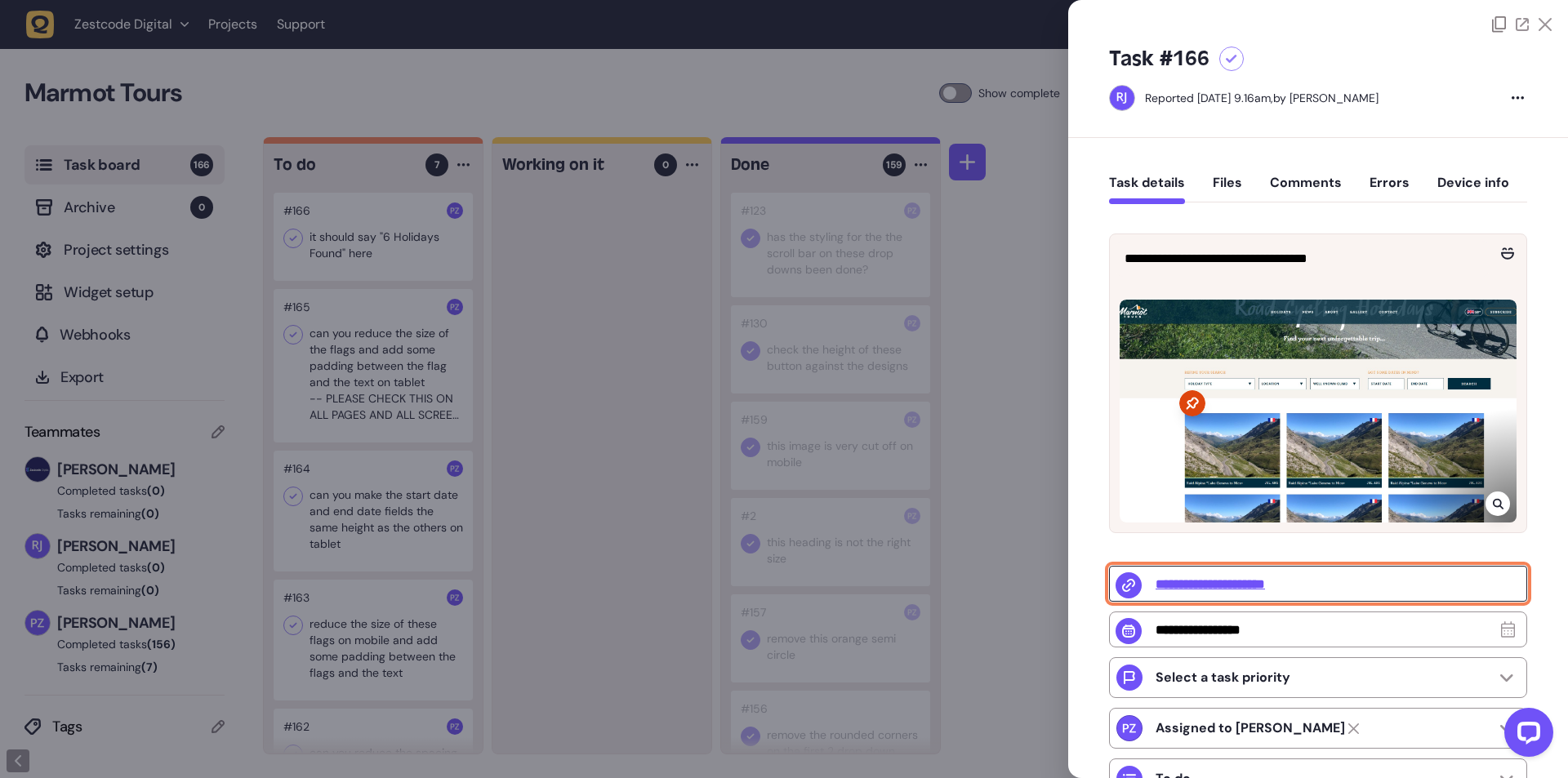
click at [1234, 580] on input "**********" at bounding box center [1318, 584] width 418 height 36
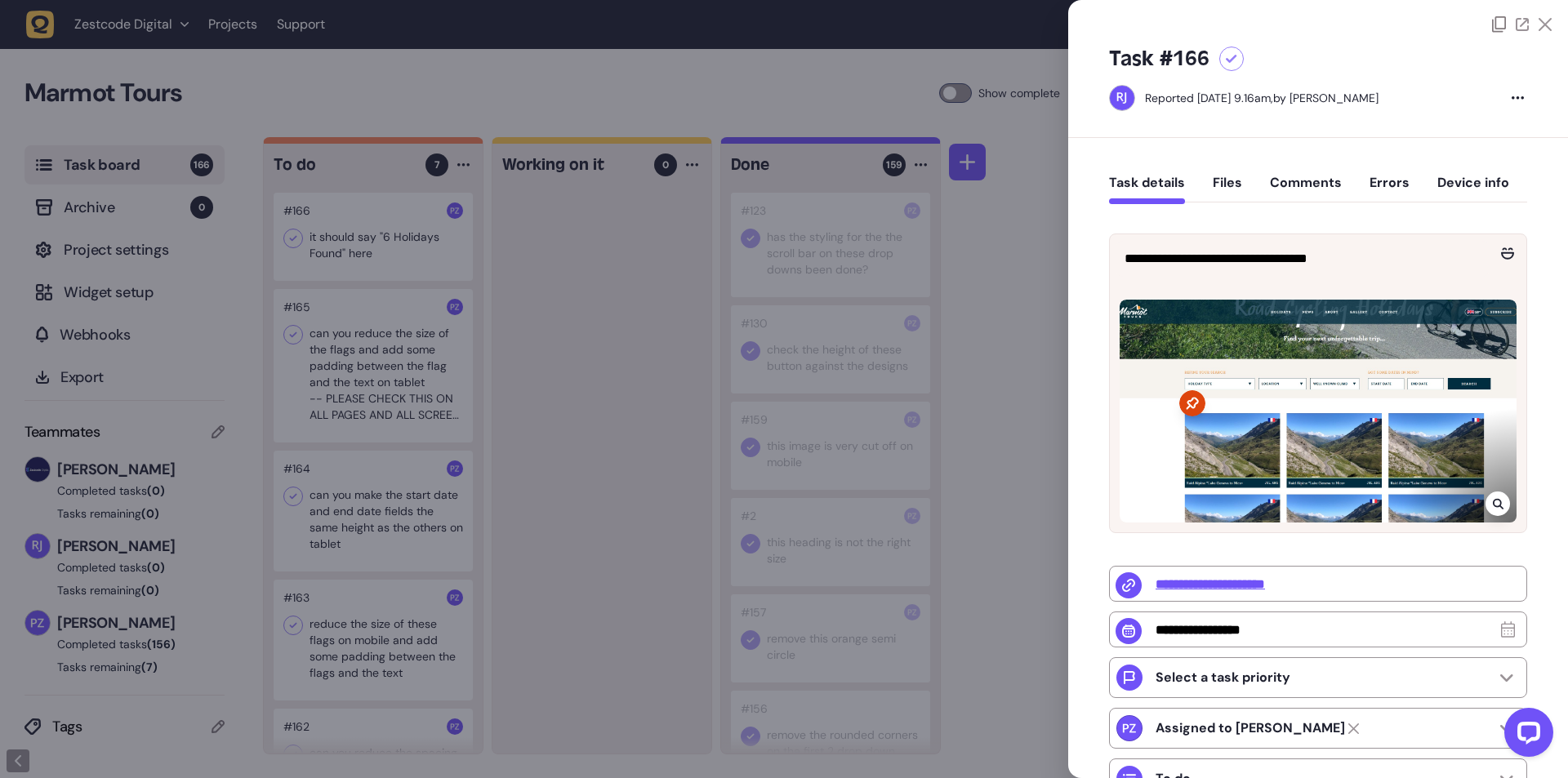
click at [379, 395] on div at bounding box center [784, 389] width 1568 height 778
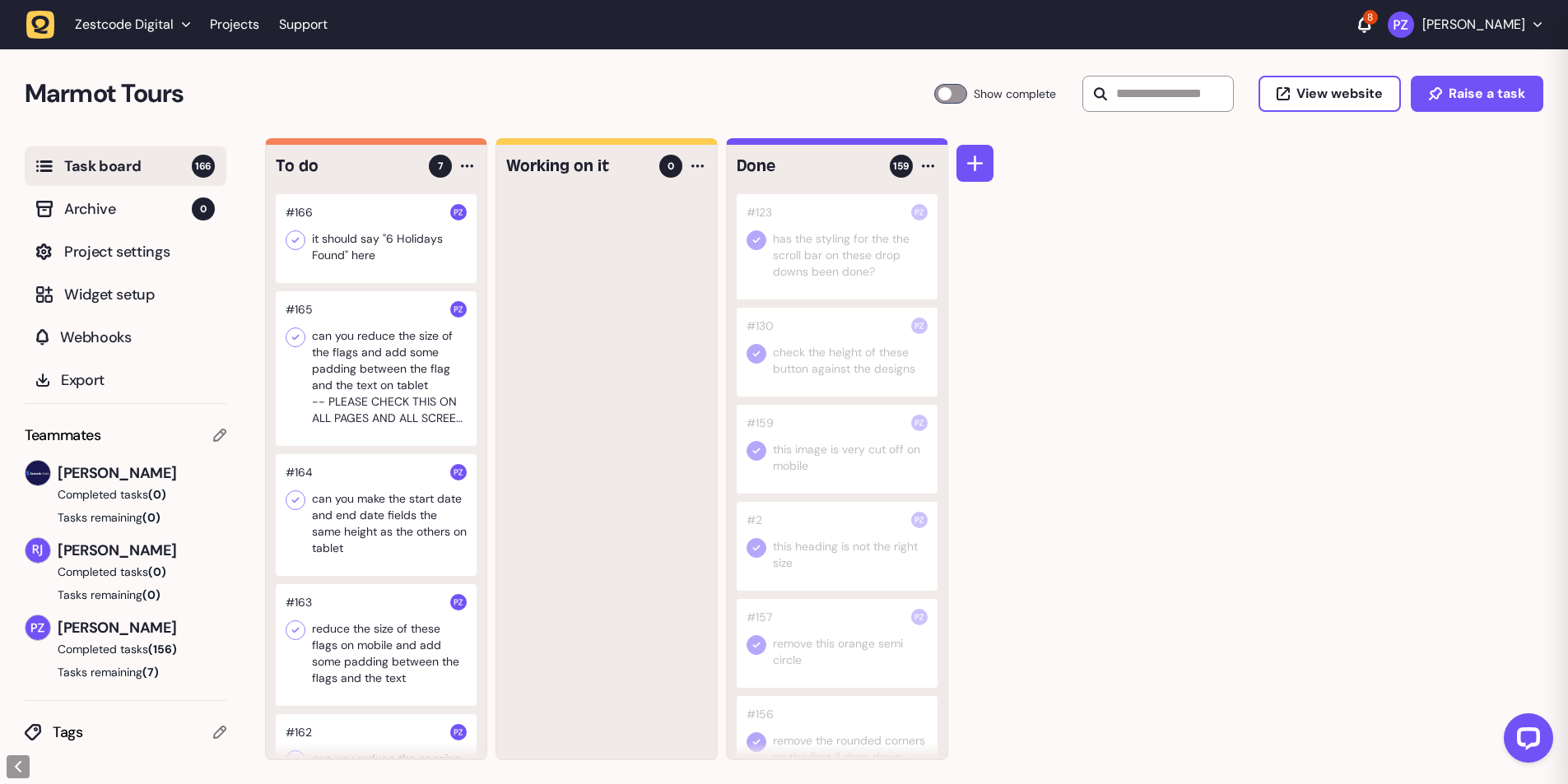
click at [368, 376] on div at bounding box center [377, 368] width 201 height 155
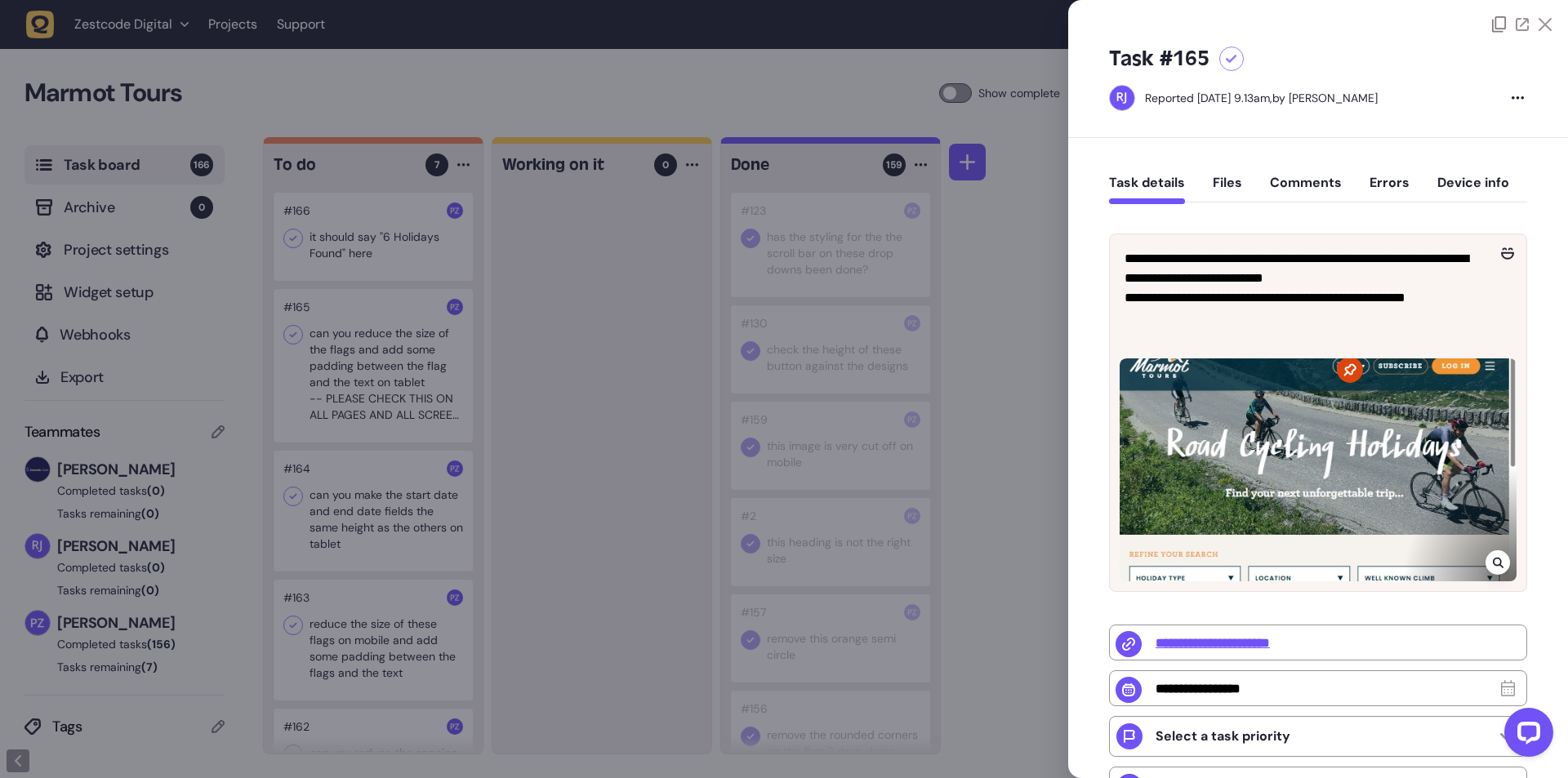
click at [1495, 564] on icon at bounding box center [1497, 563] width 11 height 11
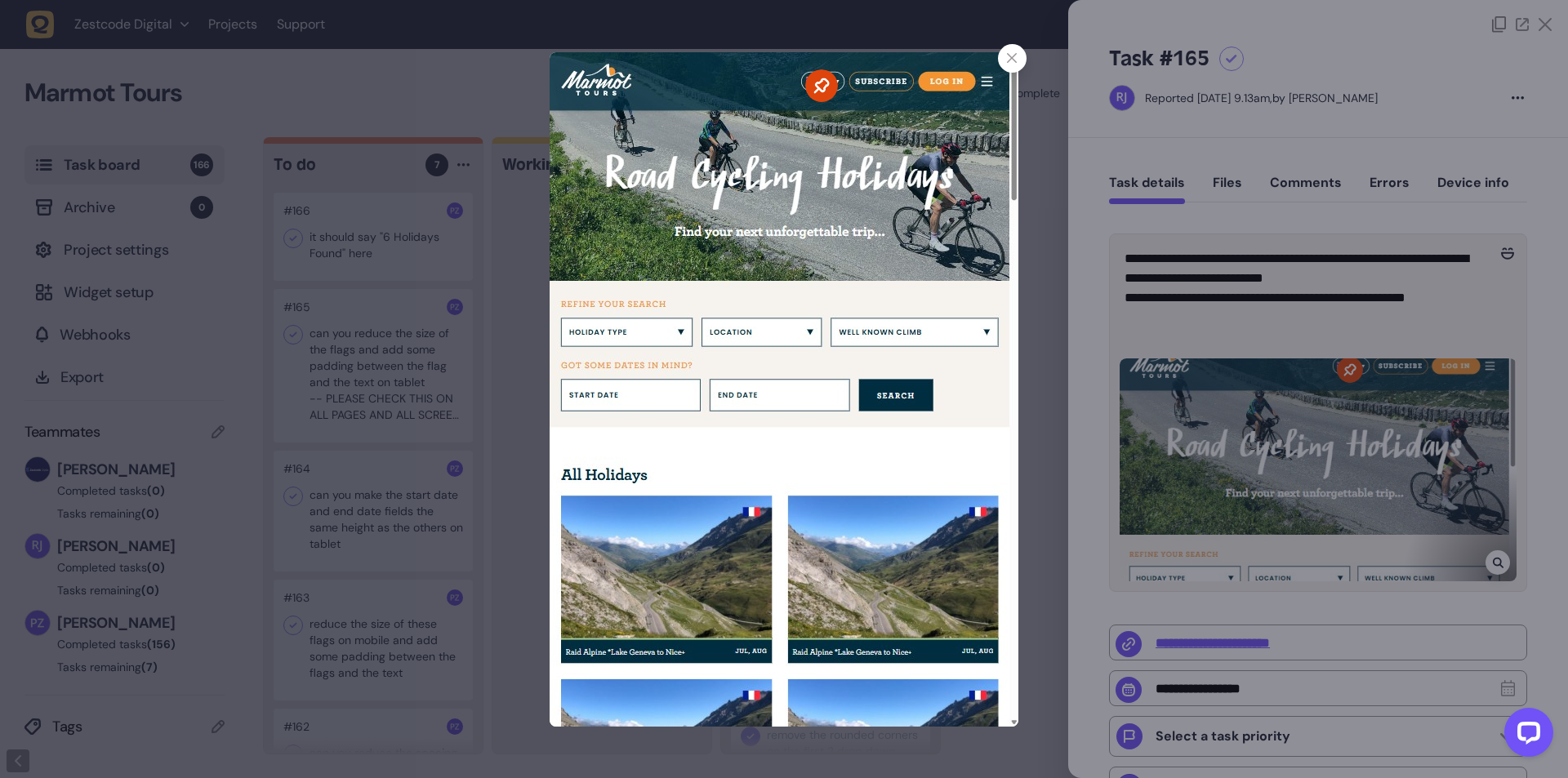
click at [1094, 384] on div at bounding box center [784, 389] width 1568 height 778
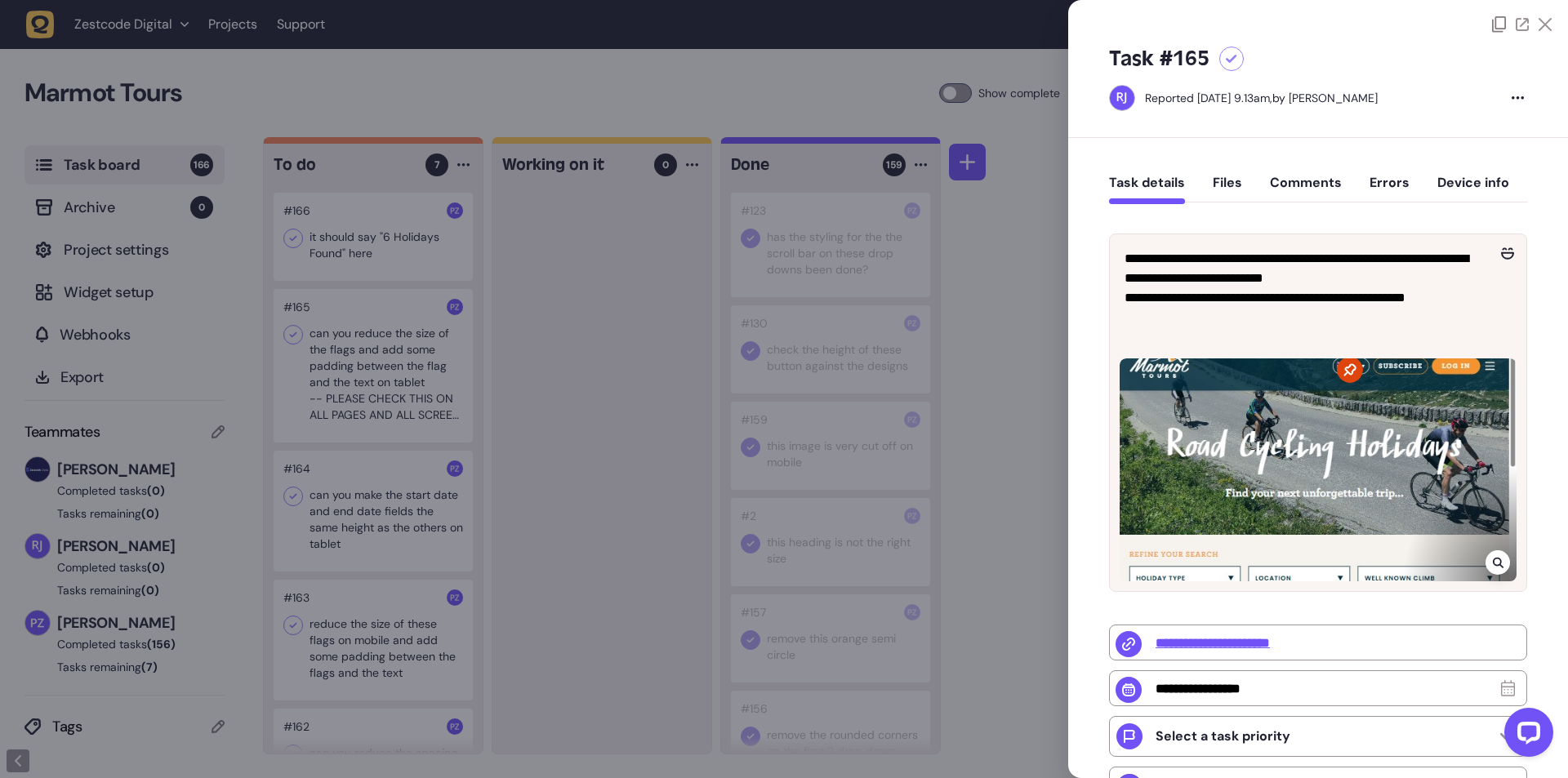
click at [691, 400] on div at bounding box center [784, 389] width 1568 height 778
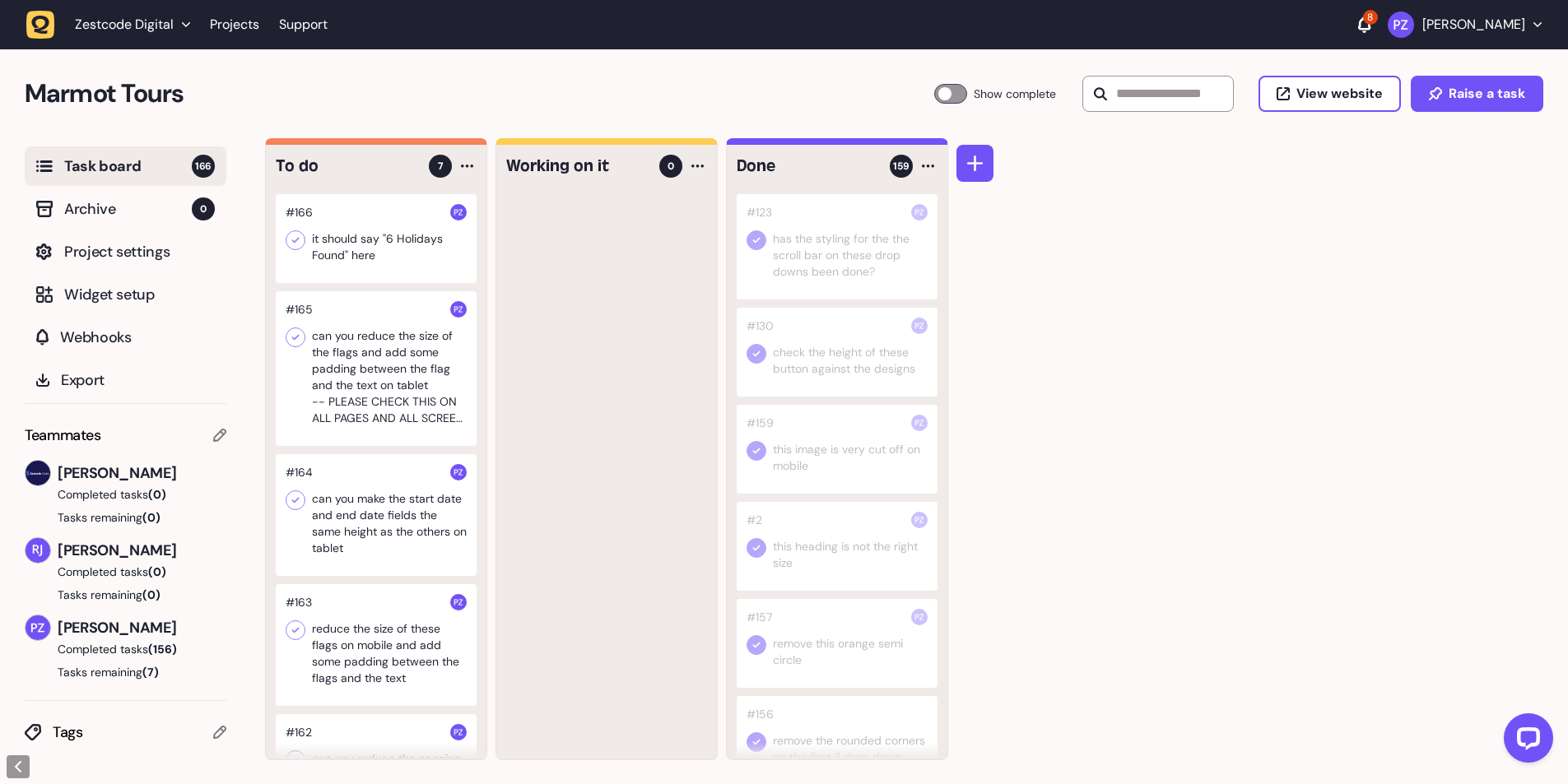
click at [361, 550] on div at bounding box center [377, 515] width 201 height 122
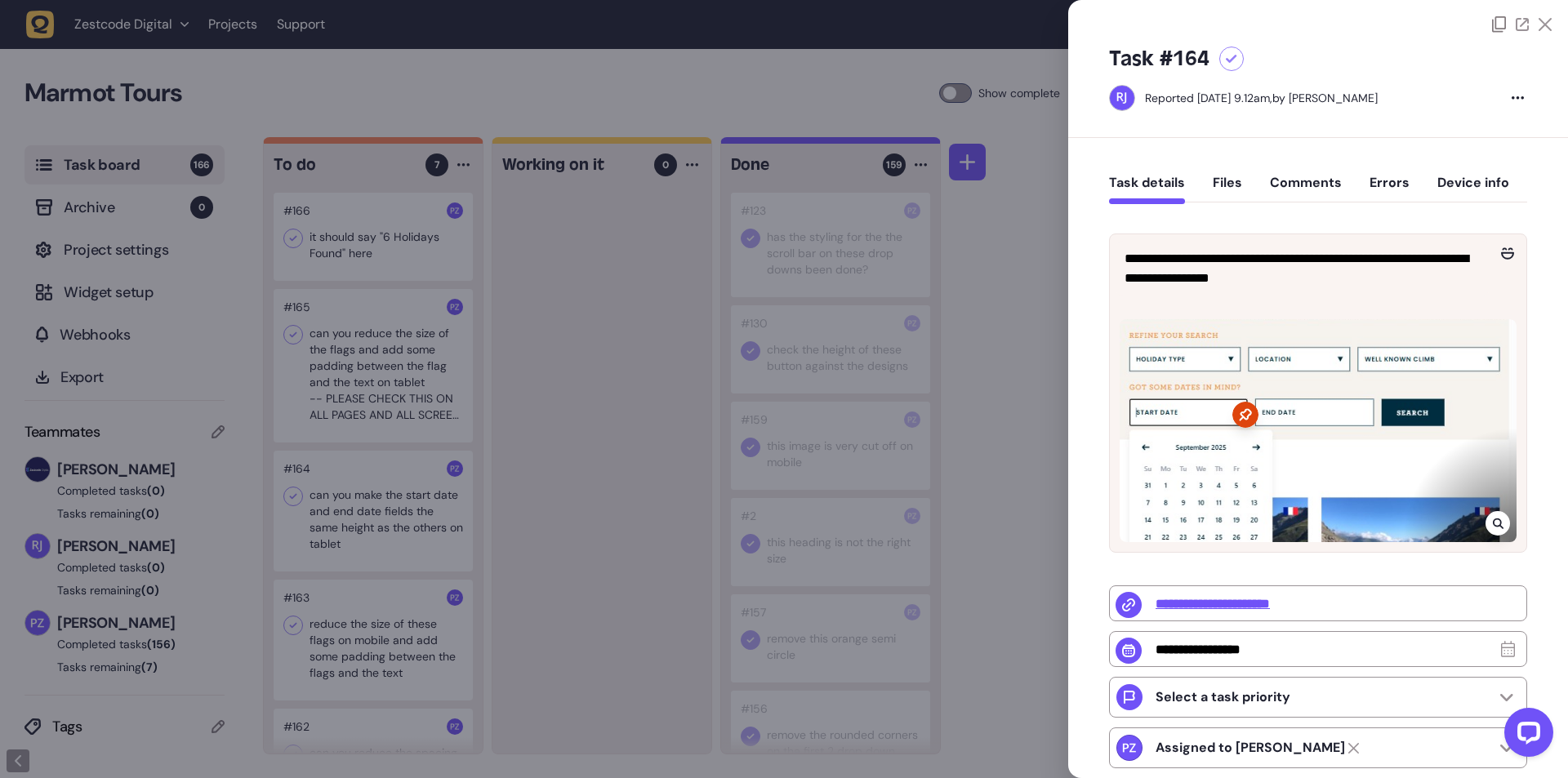
click at [503, 575] on div at bounding box center [784, 389] width 1568 height 778
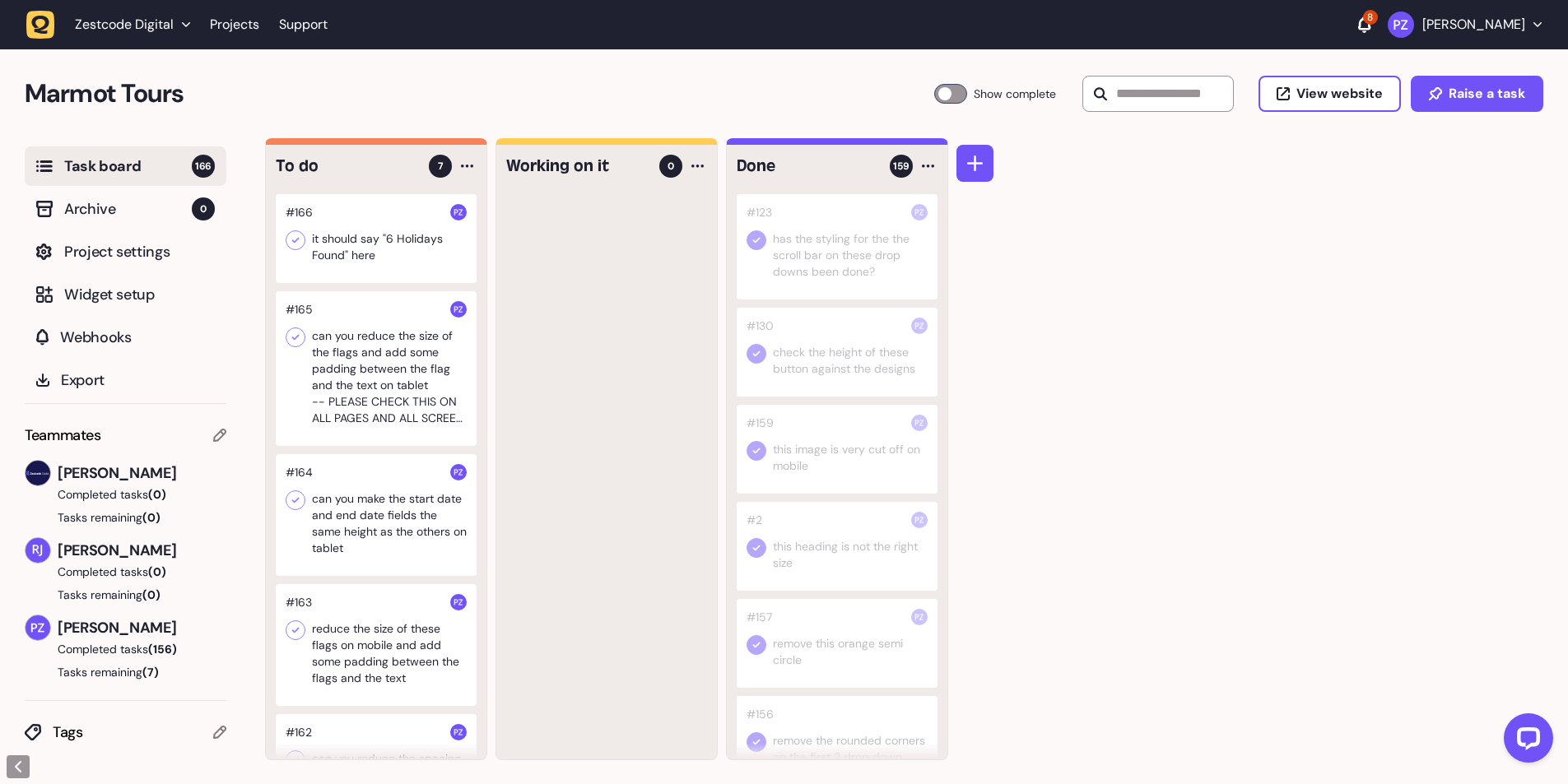
click at [412, 541] on div at bounding box center [377, 515] width 201 height 122
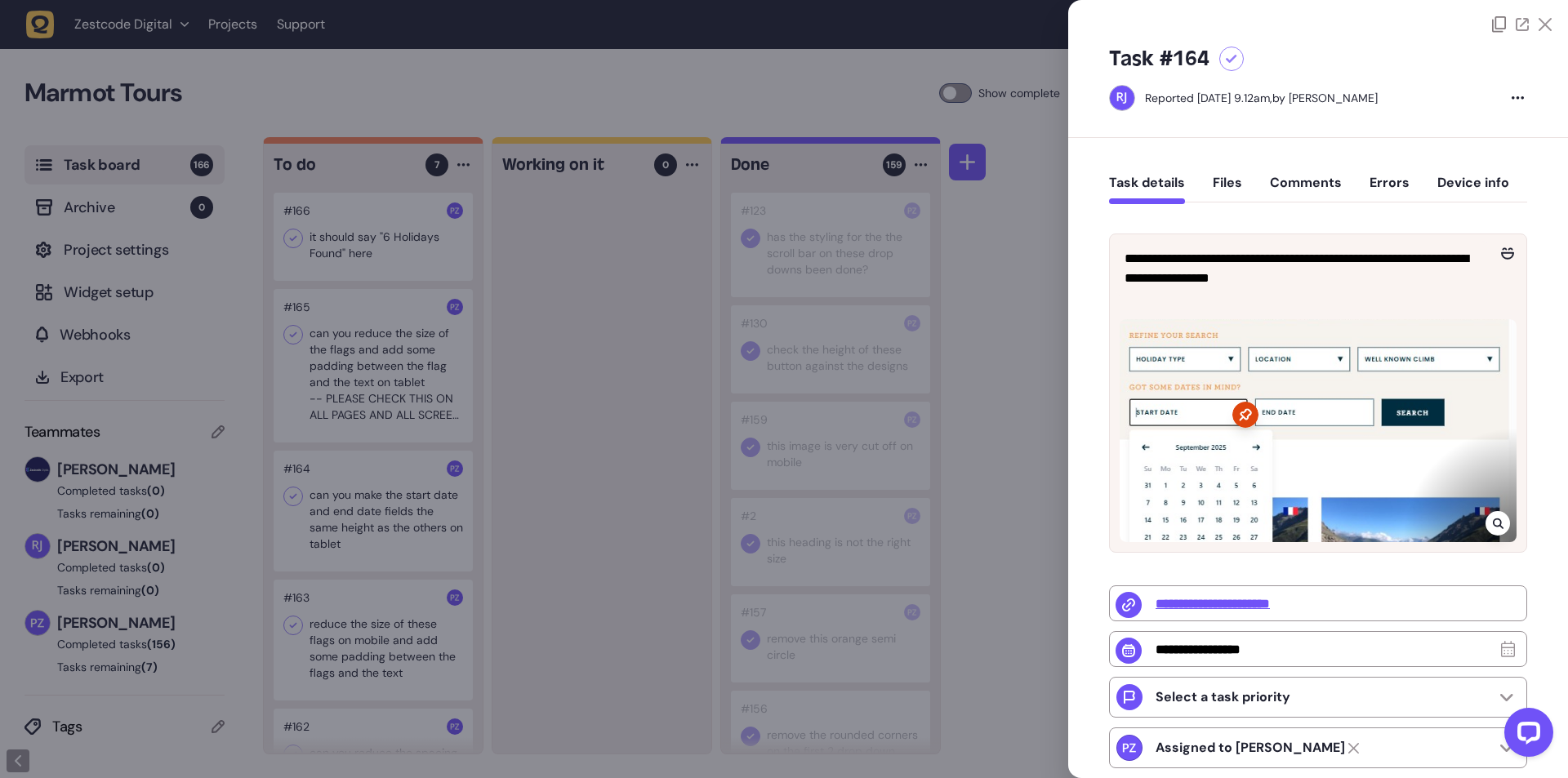
click at [598, 529] on div at bounding box center [784, 389] width 1568 height 778
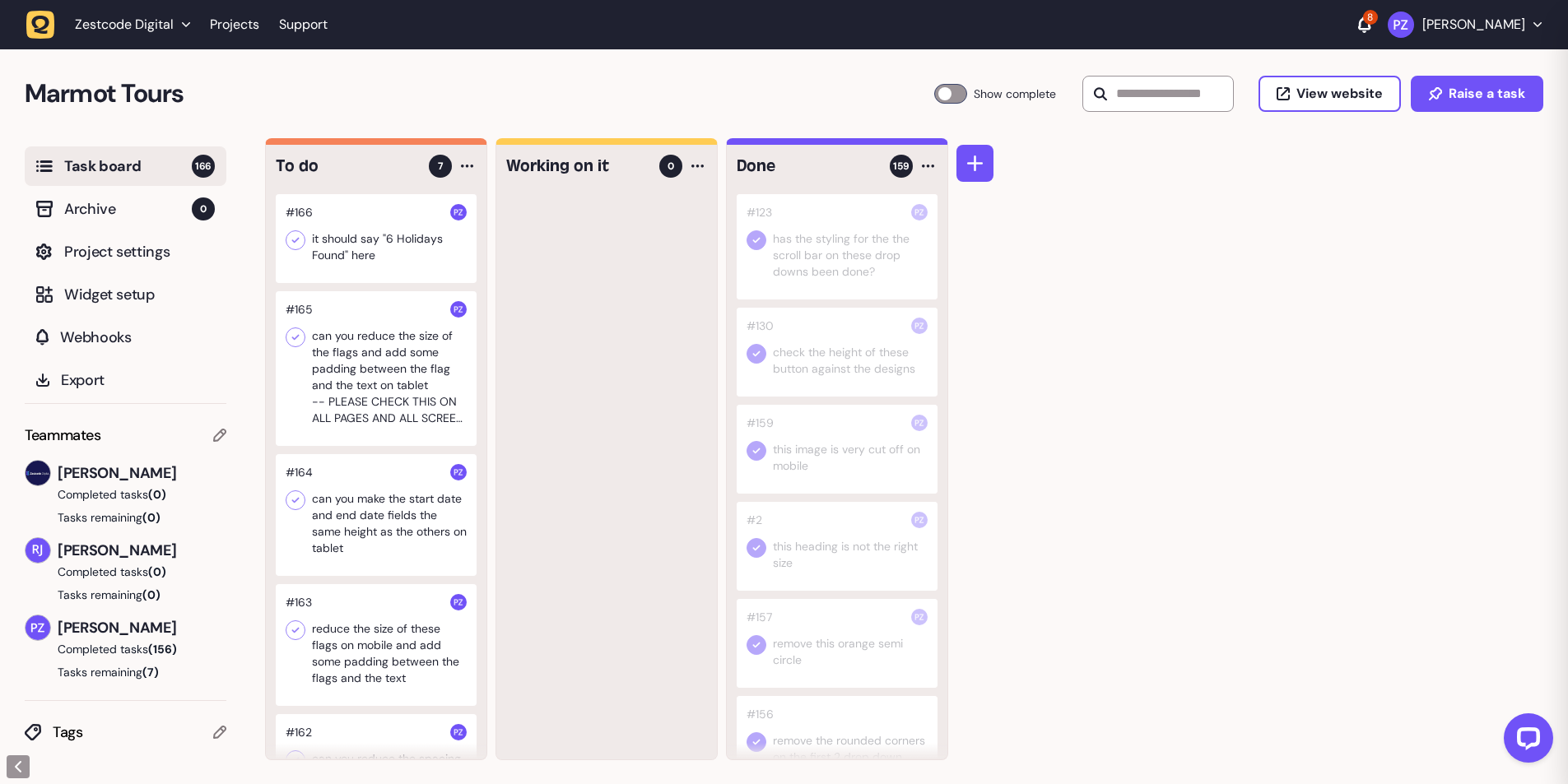
scroll to position [82, 0]
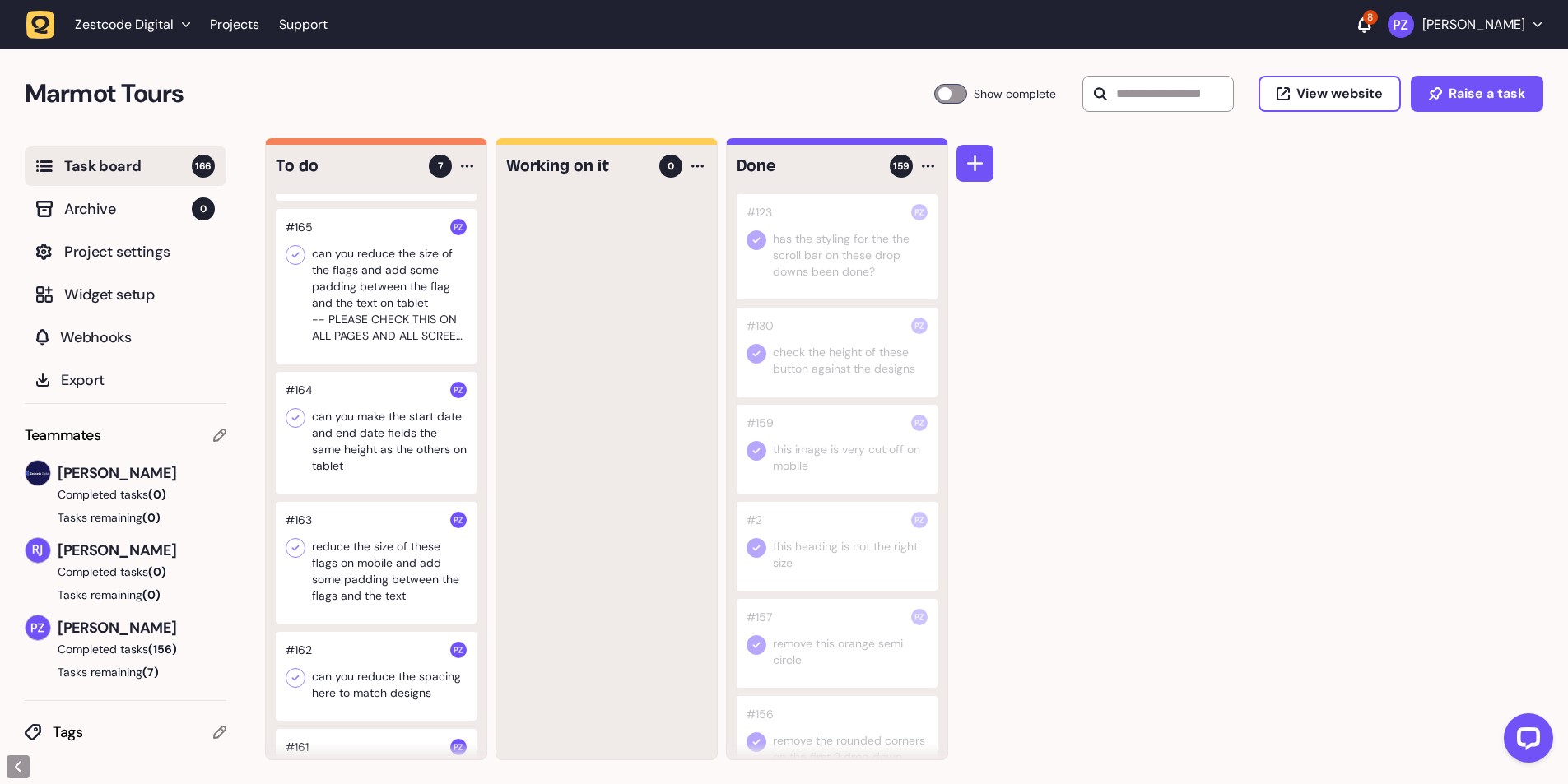
click at [359, 571] on div at bounding box center [377, 563] width 201 height 122
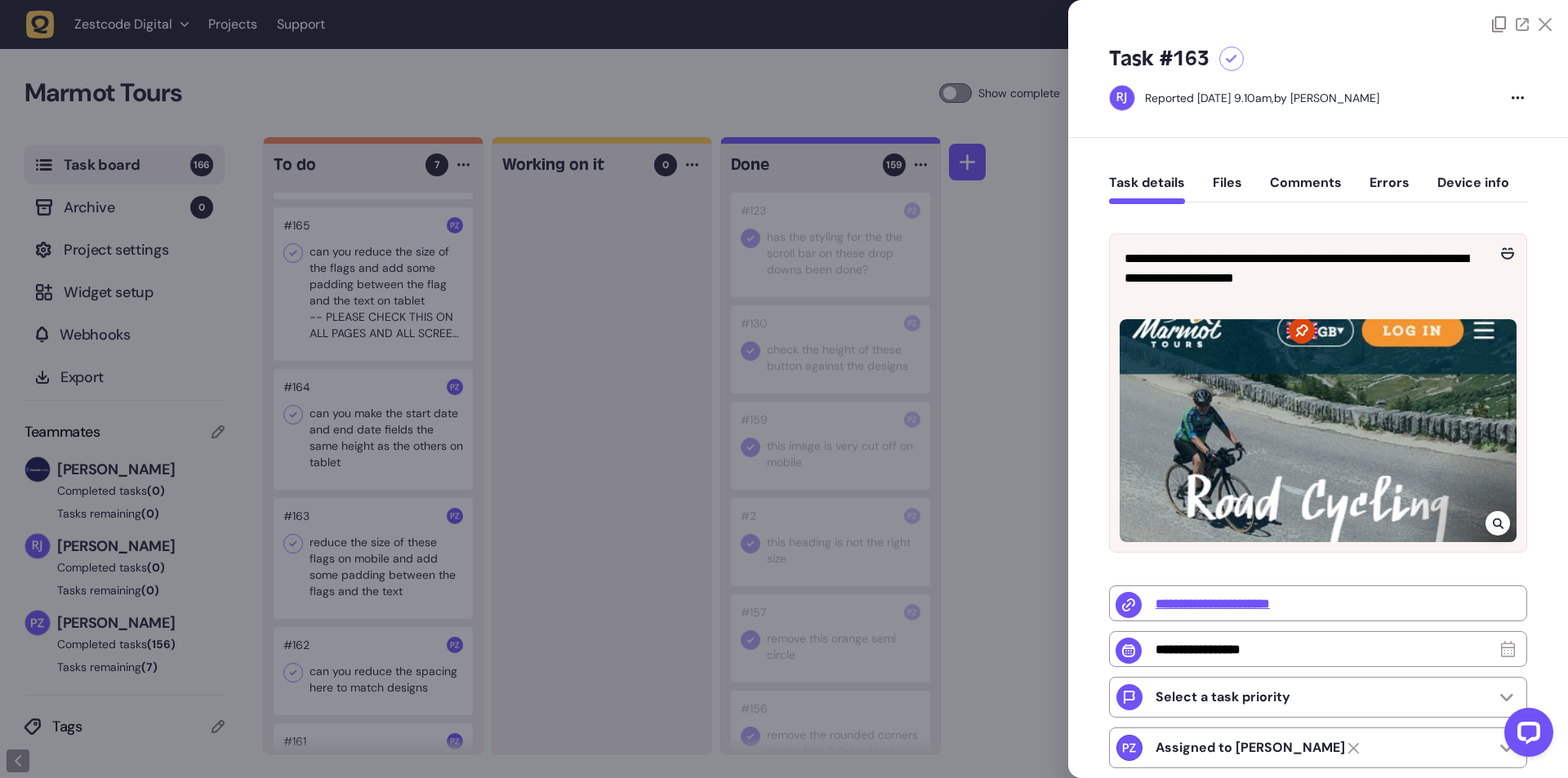
click at [534, 636] on div at bounding box center [784, 389] width 1568 height 778
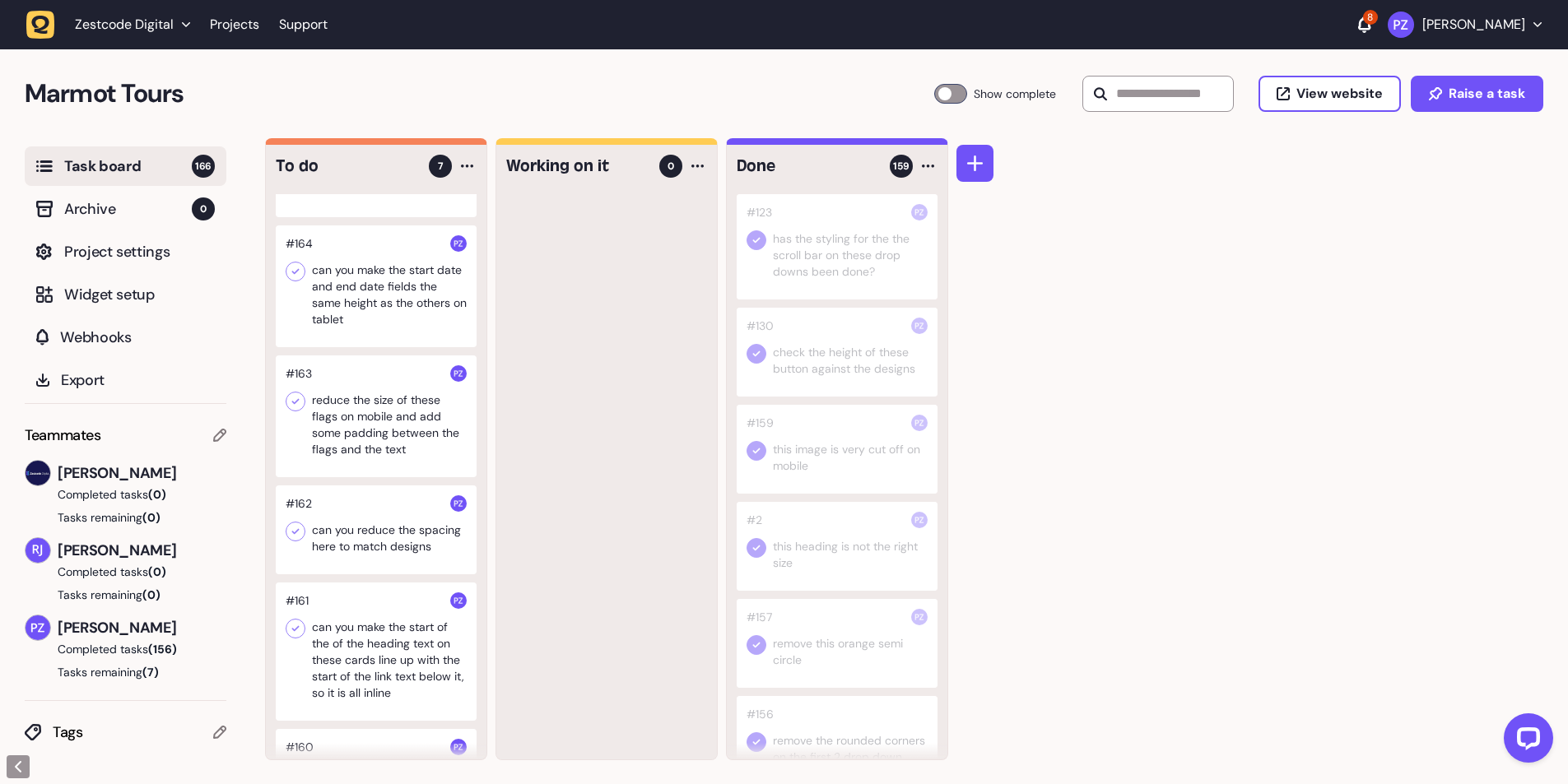
scroll to position [247, 0]
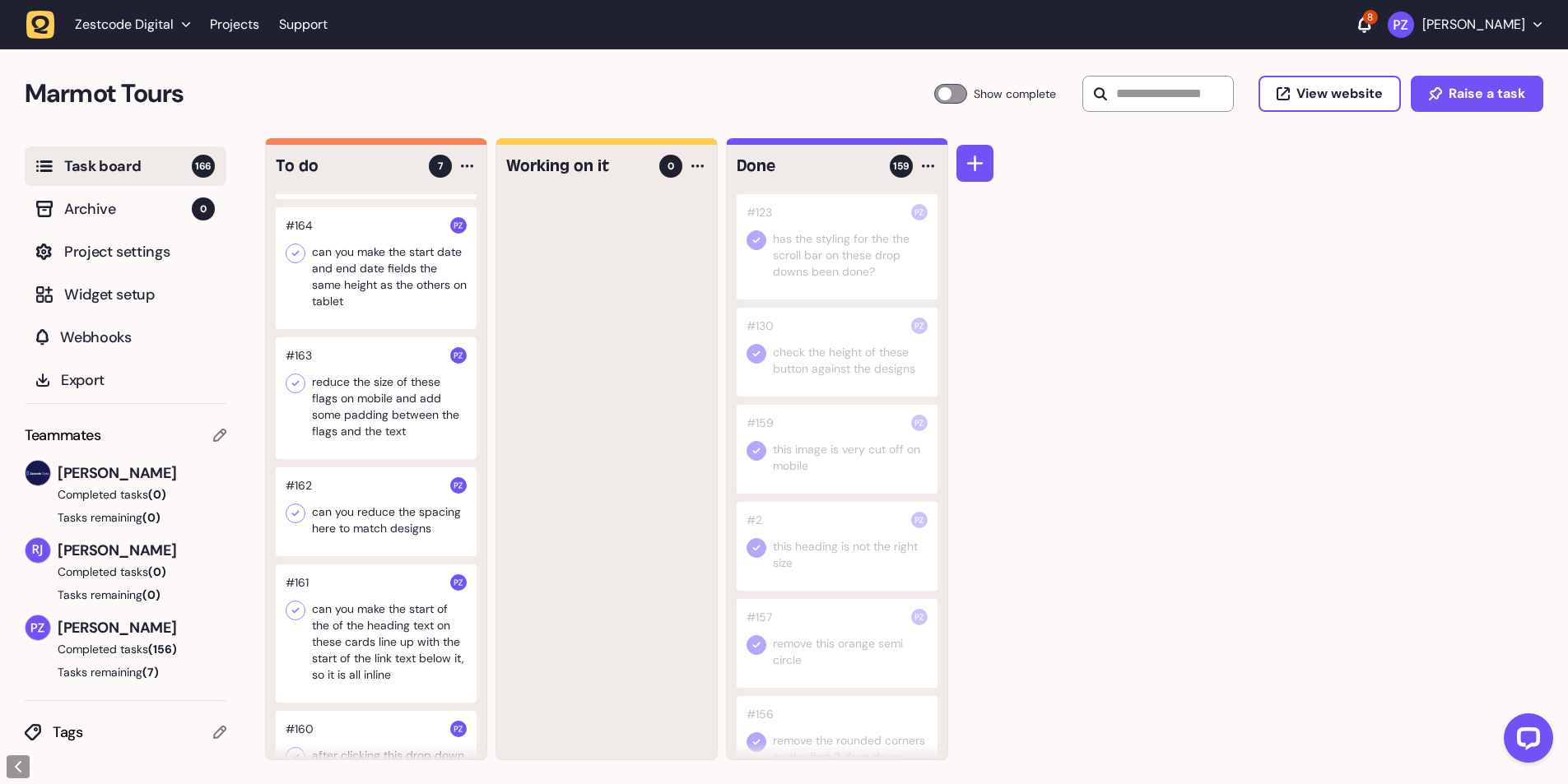
click at [366, 527] on div at bounding box center [377, 512] width 201 height 89
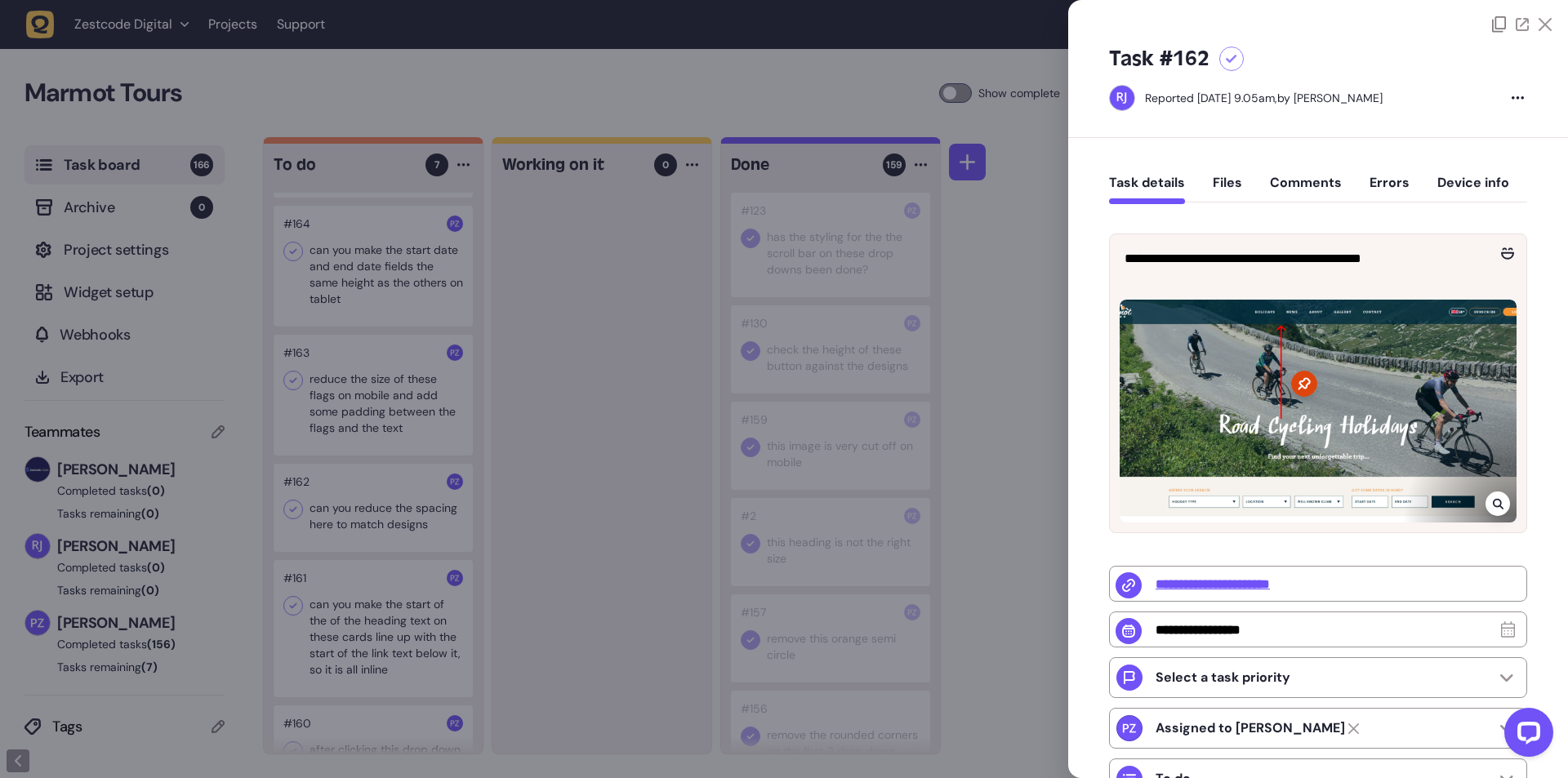
click at [542, 565] on div at bounding box center [784, 389] width 1568 height 778
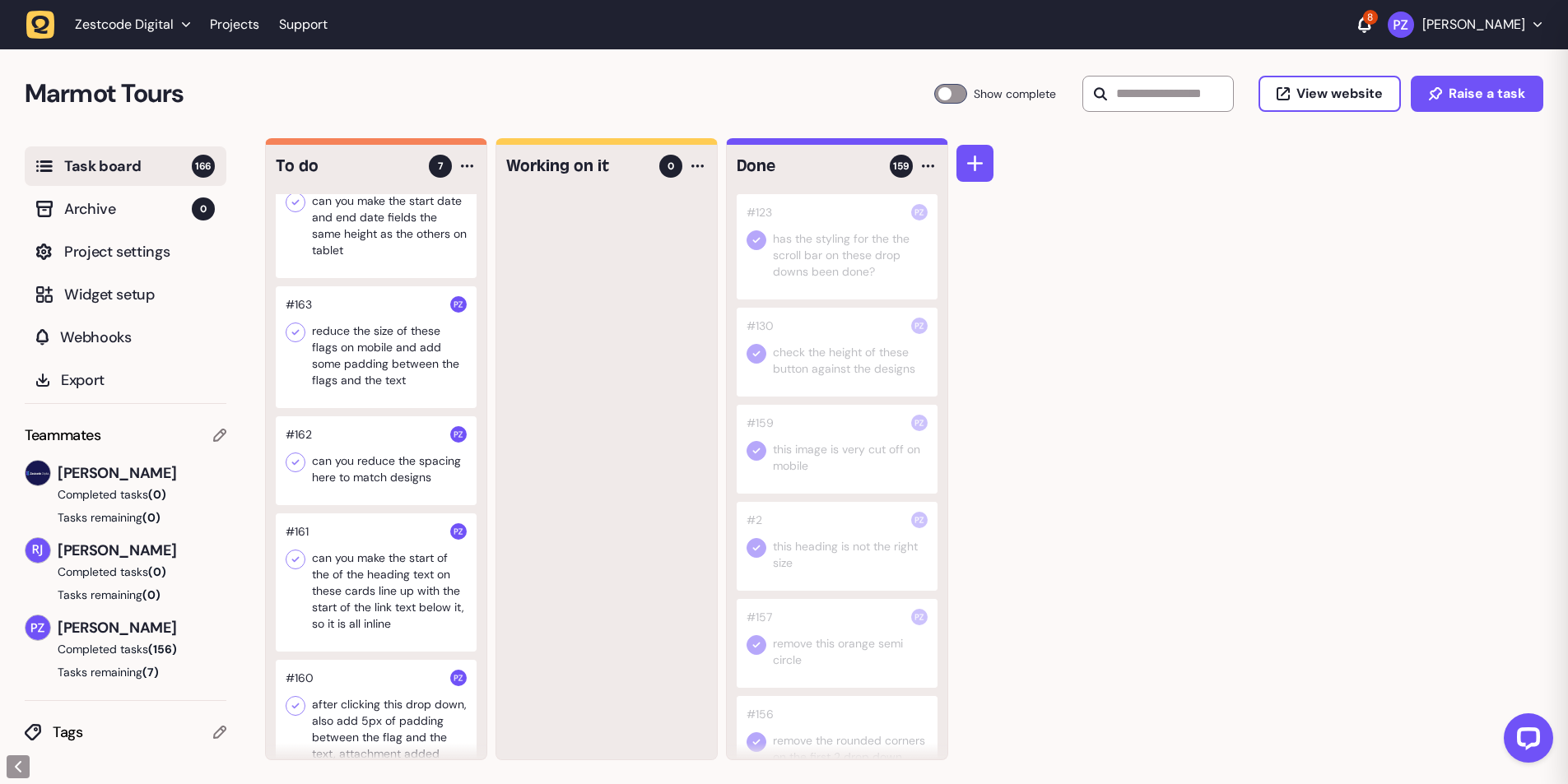
scroll to position [346, 0]
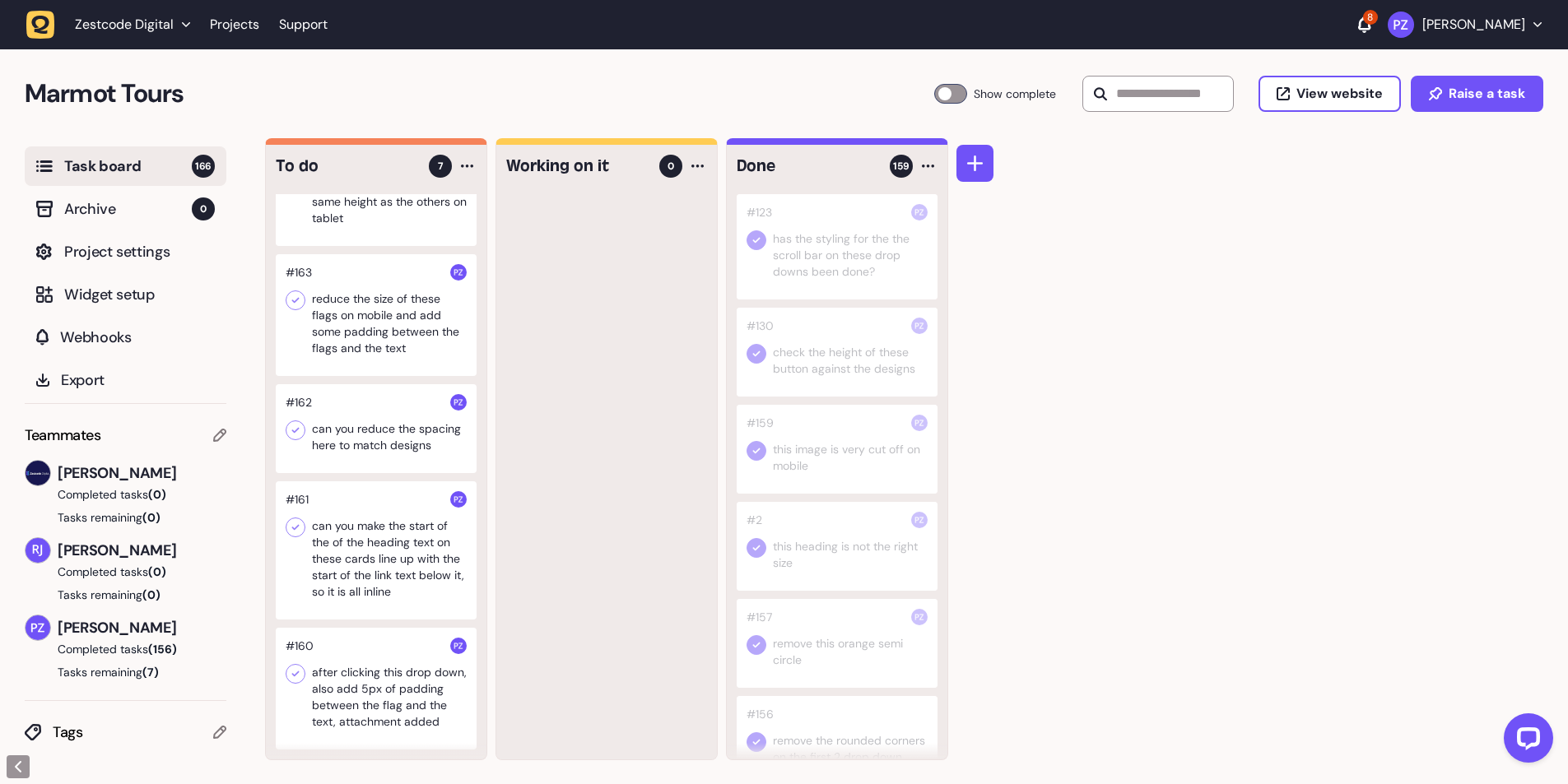
click at [377, 576] on div at bounding box center [377, 550] width 201 height 138
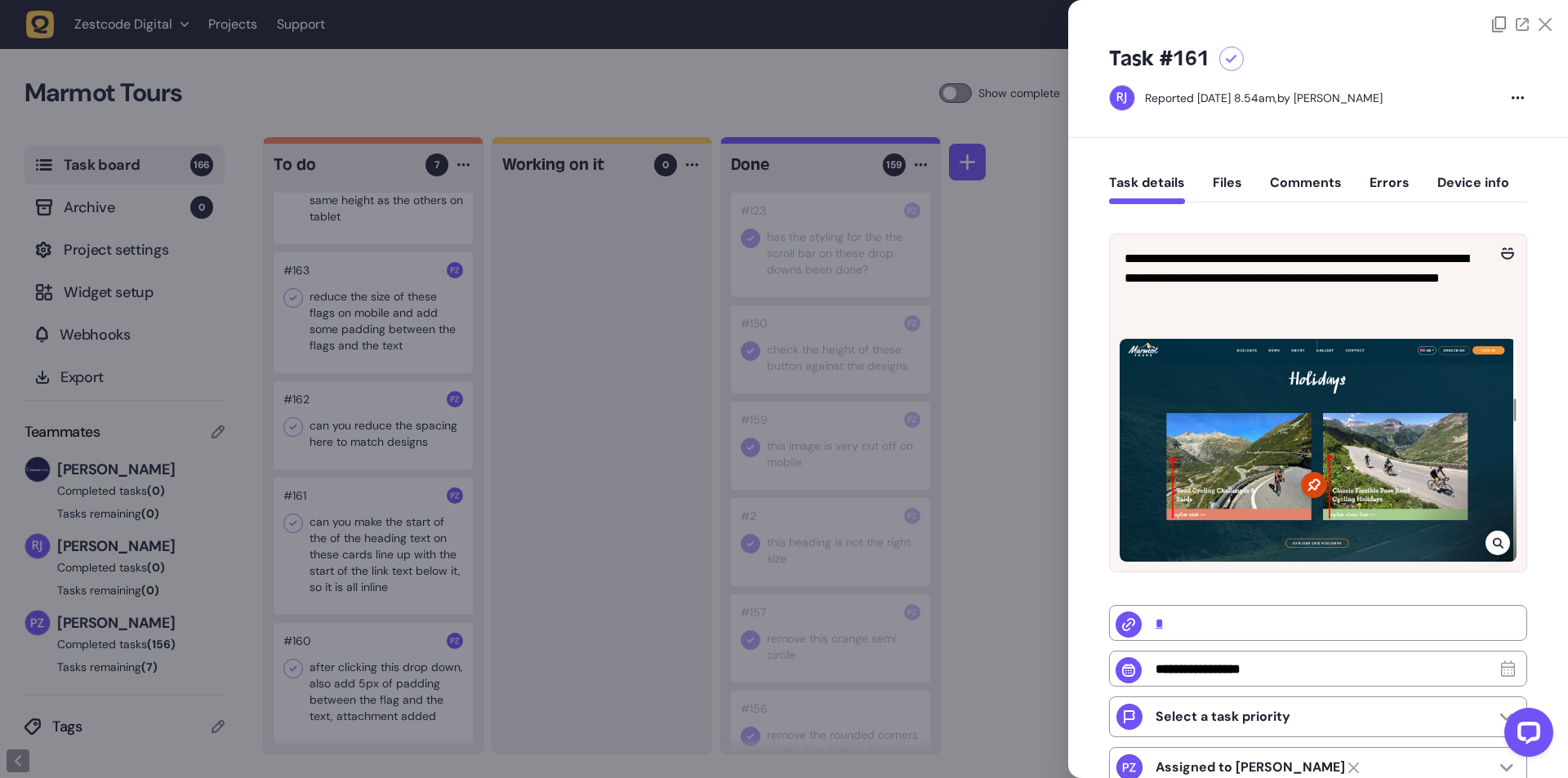
click at [634, 657] on div at bounding box center [784, 389] width 1568 height 778
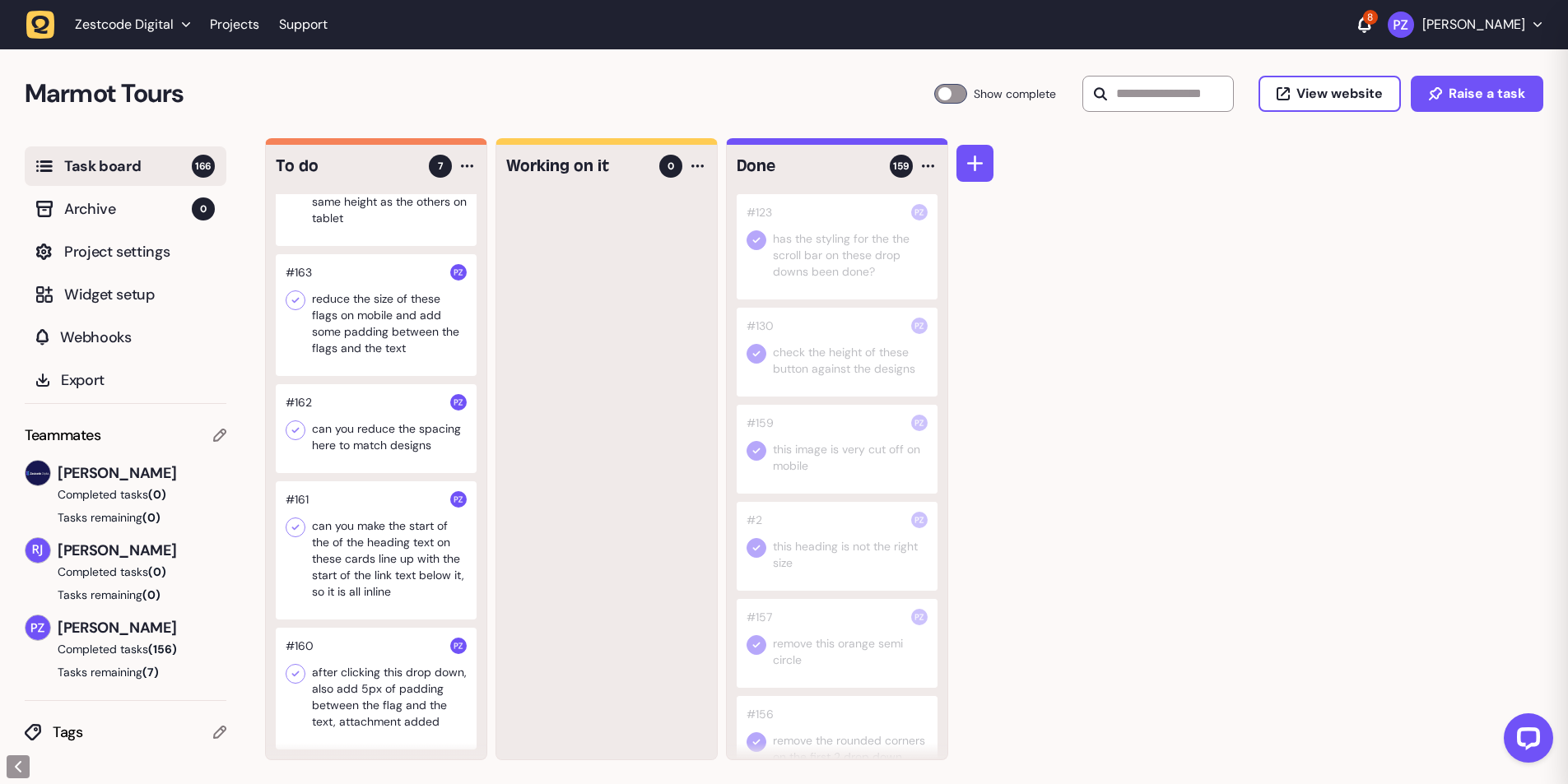
click at [406, 684] on div at bounding box center [377, 689] width 201 height 122
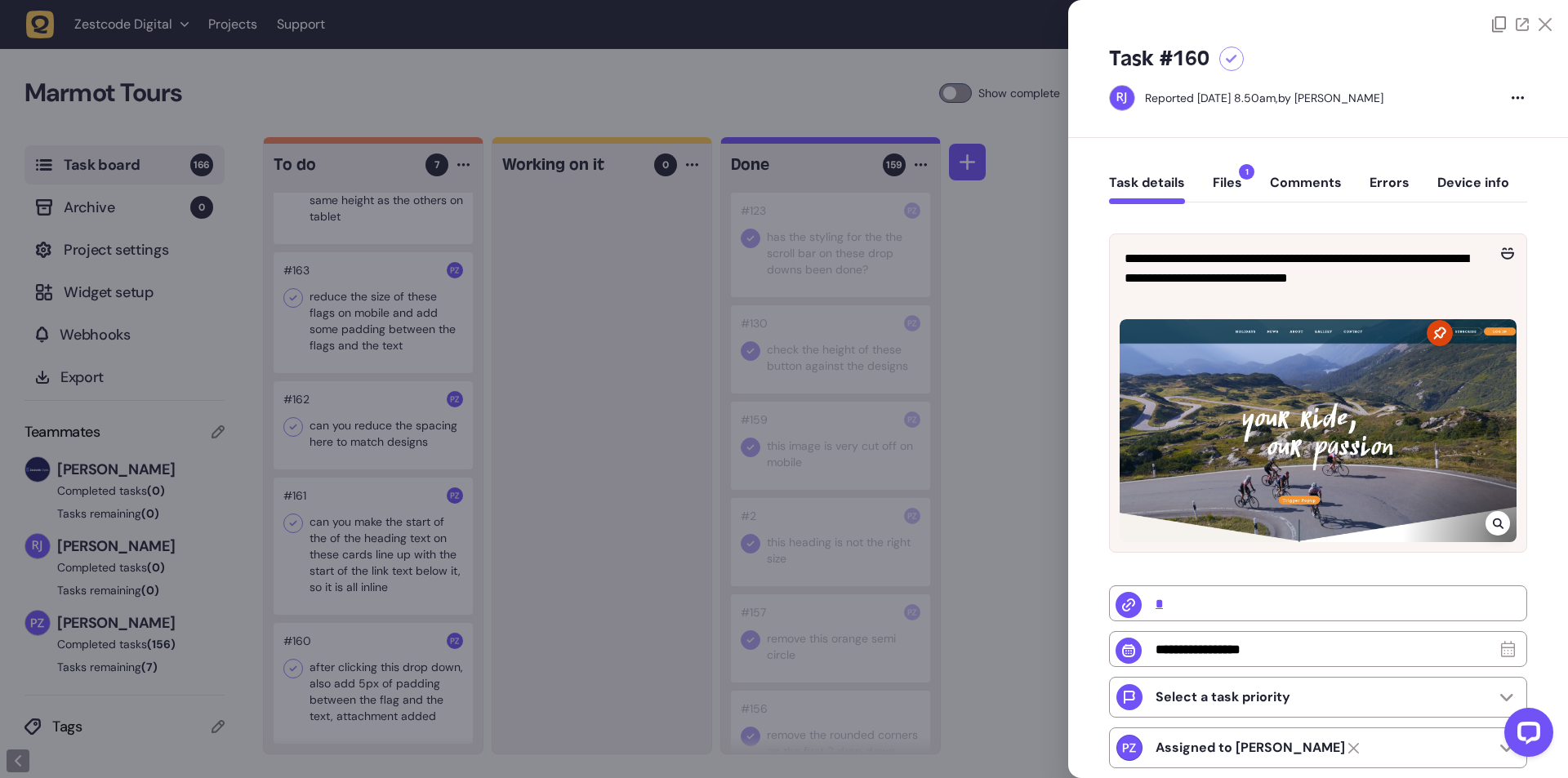
click at [579, 658] on div at bounding box center [784, 389] width 1568 height 778
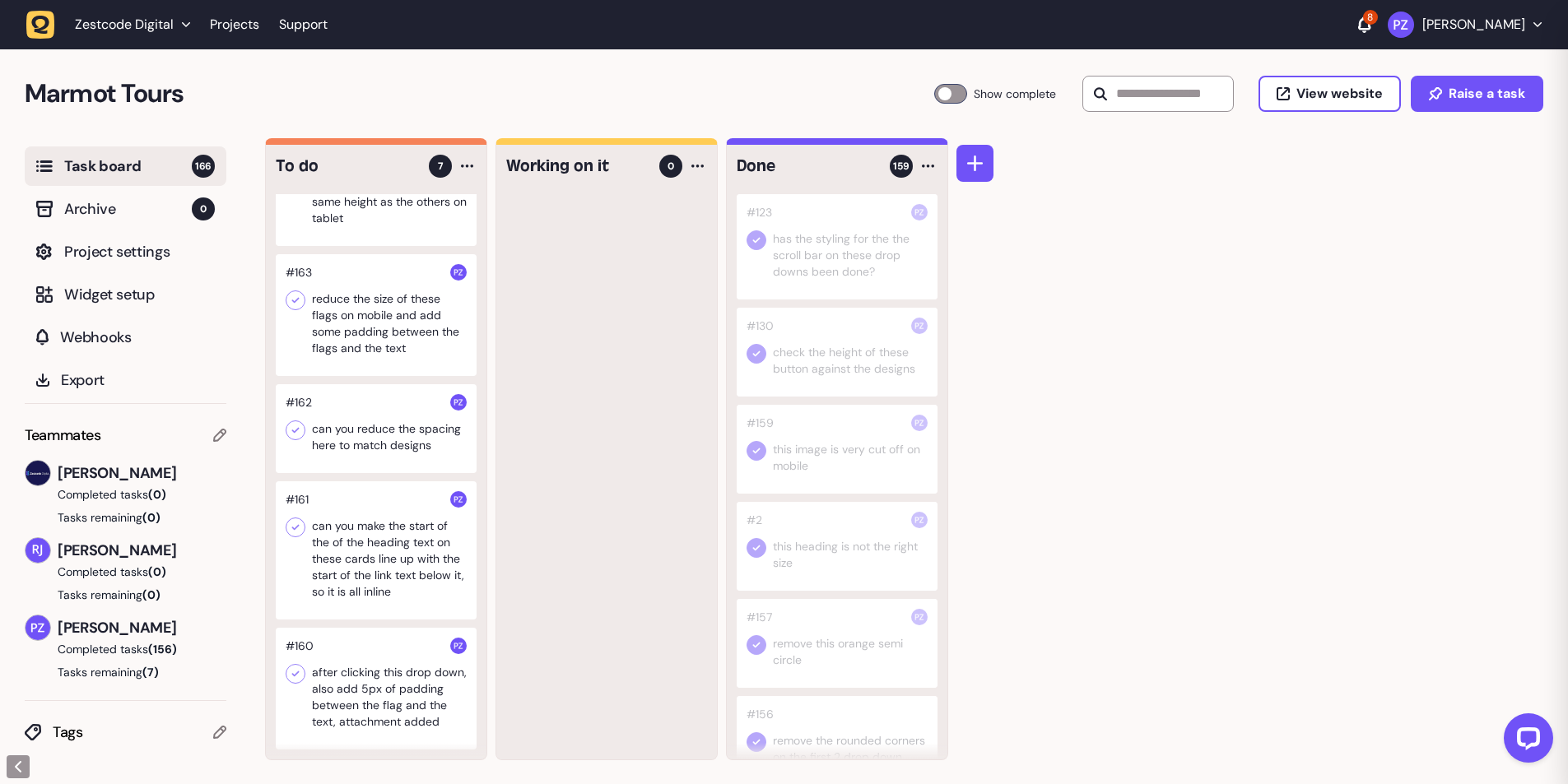
scroll to position [1, 0]
click at [385, 688] on div at bounding box center [377, 689] width 201 height 122
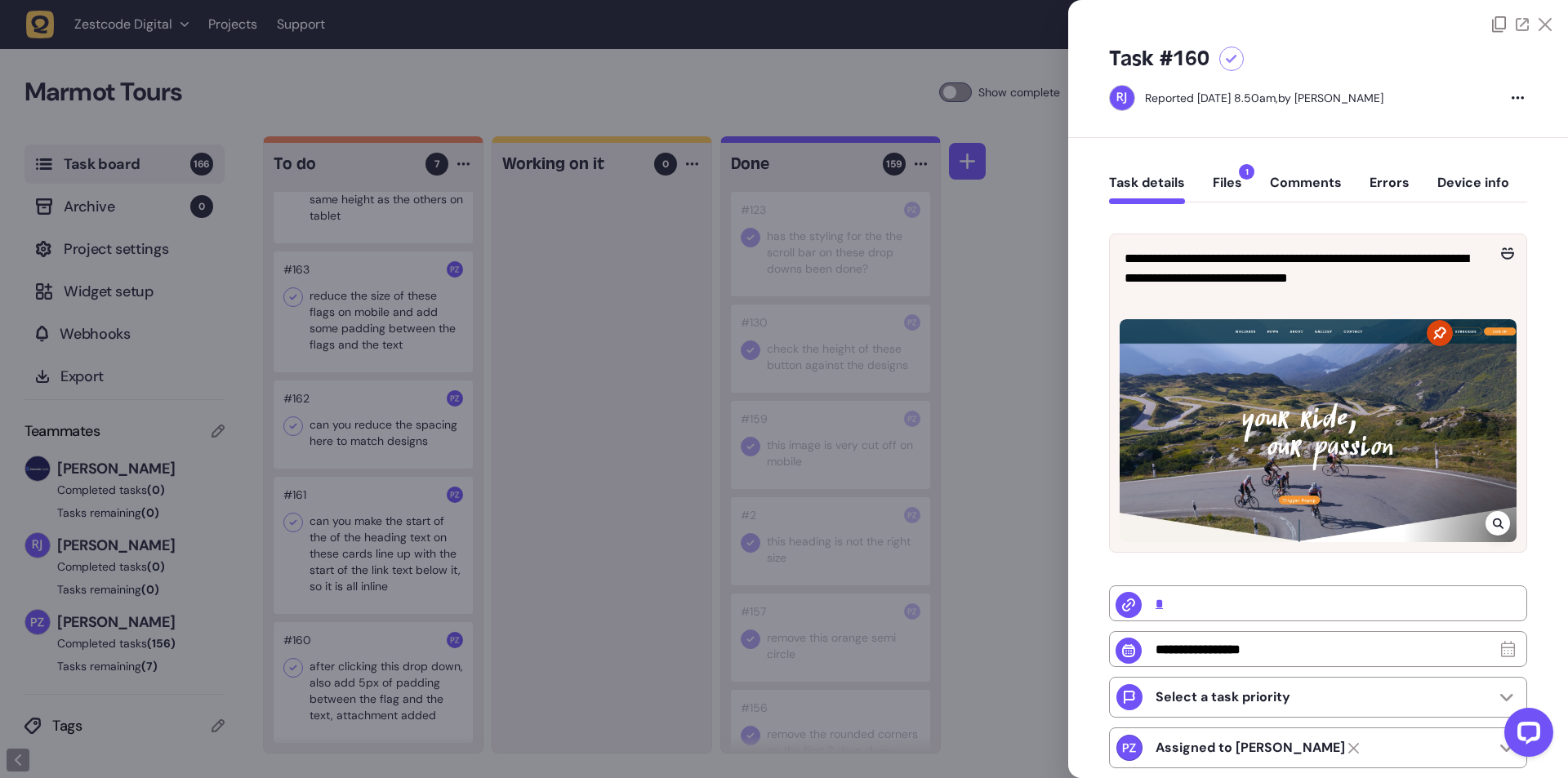
click at [603, 590] on div at bounding box center [784, 389] width 1568 height 778
